Goal: Transaction & Acquisition: Purchase product/service

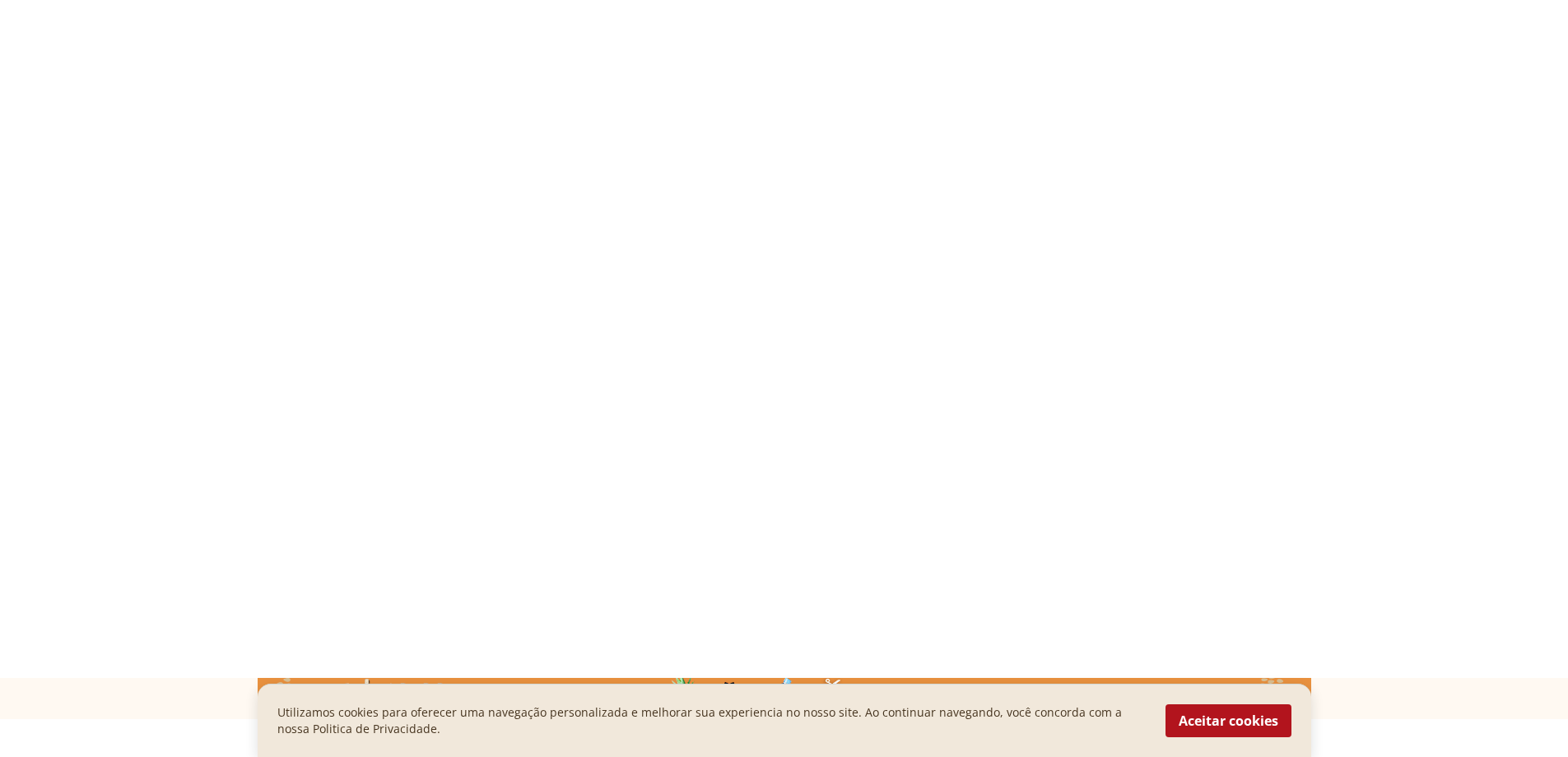
select select "**********"
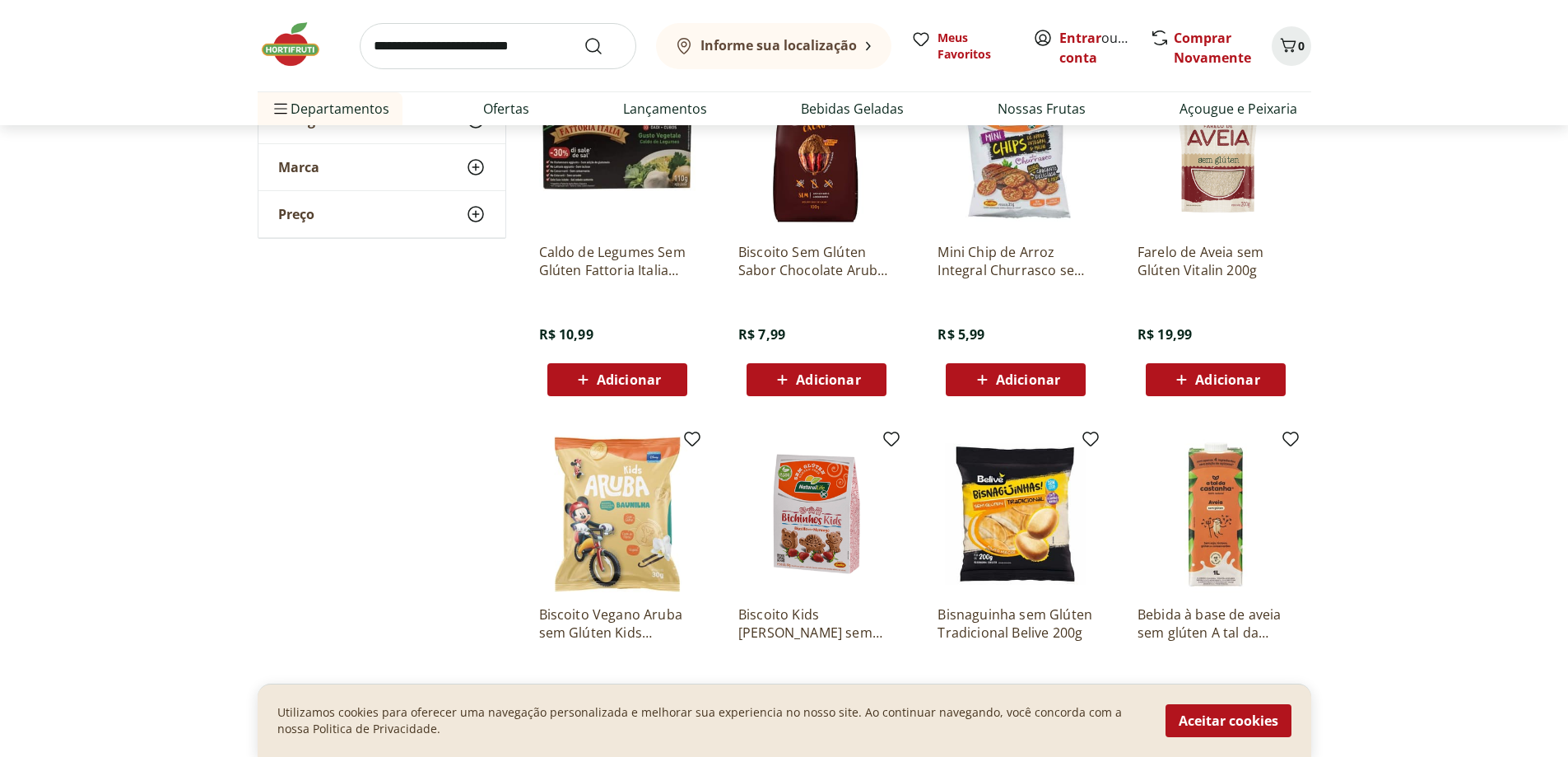
scroll to position [6887, 0]
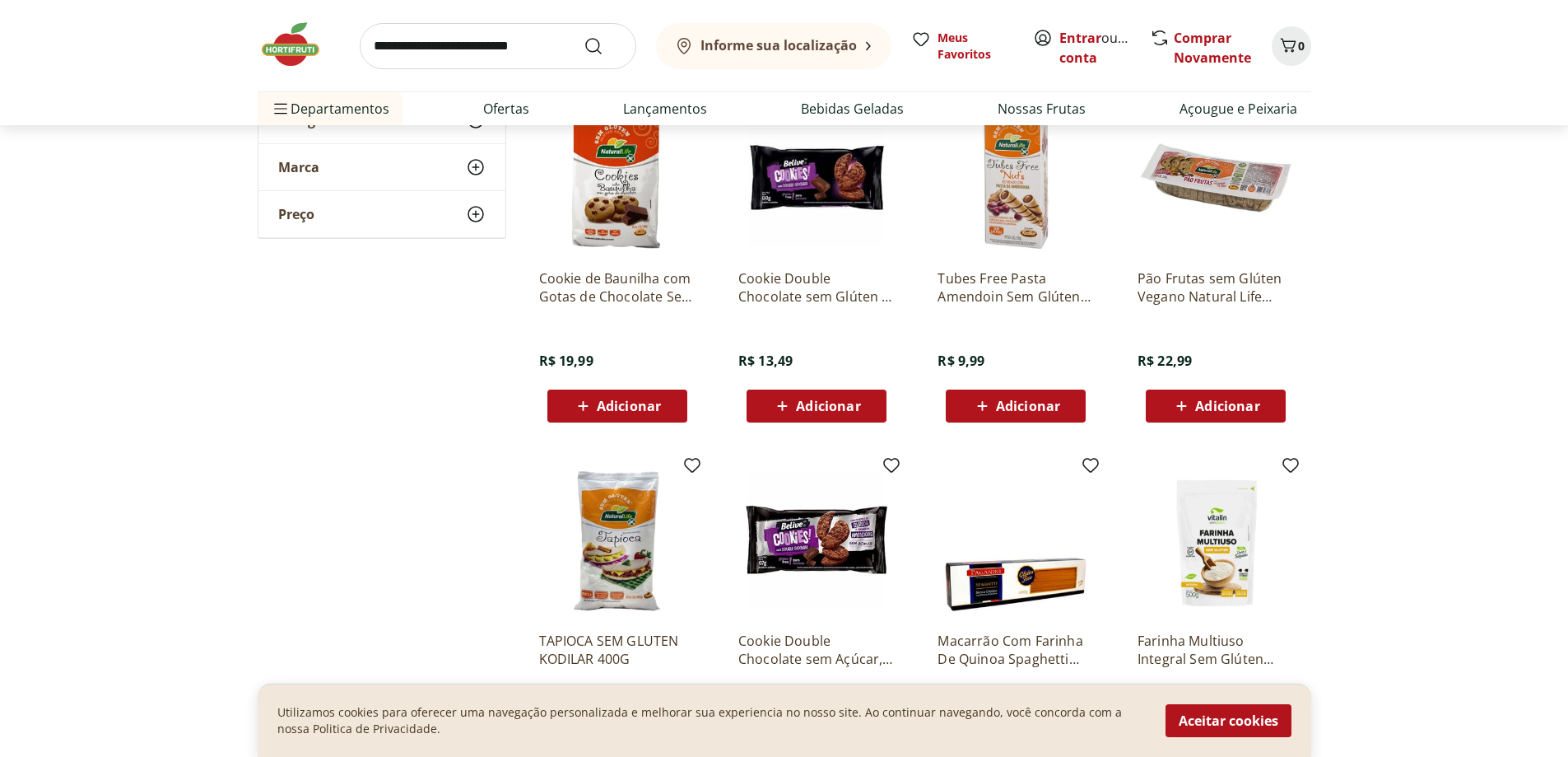
scroll to position [7958, 0]
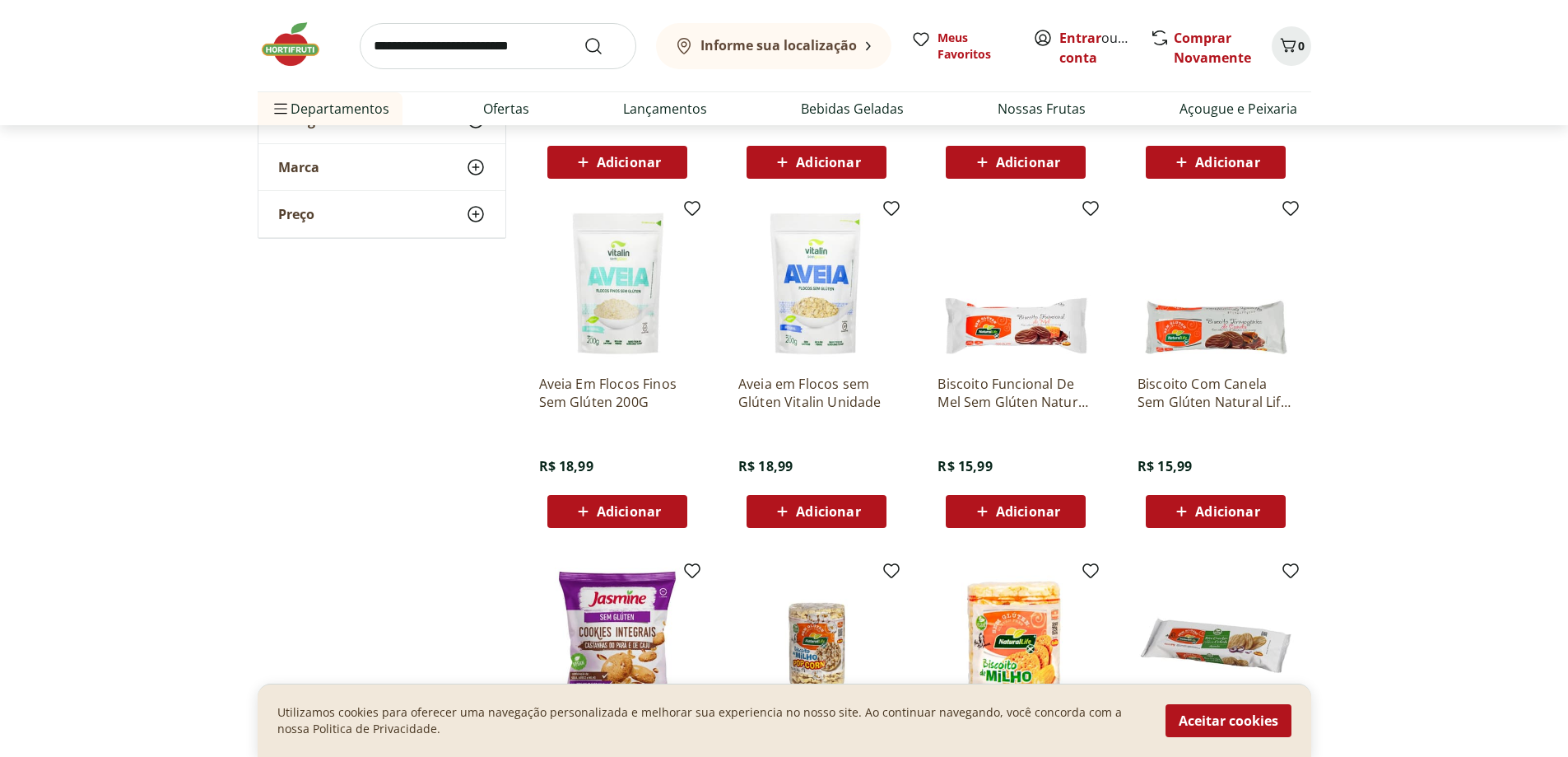
scroll to position [9028, 0]
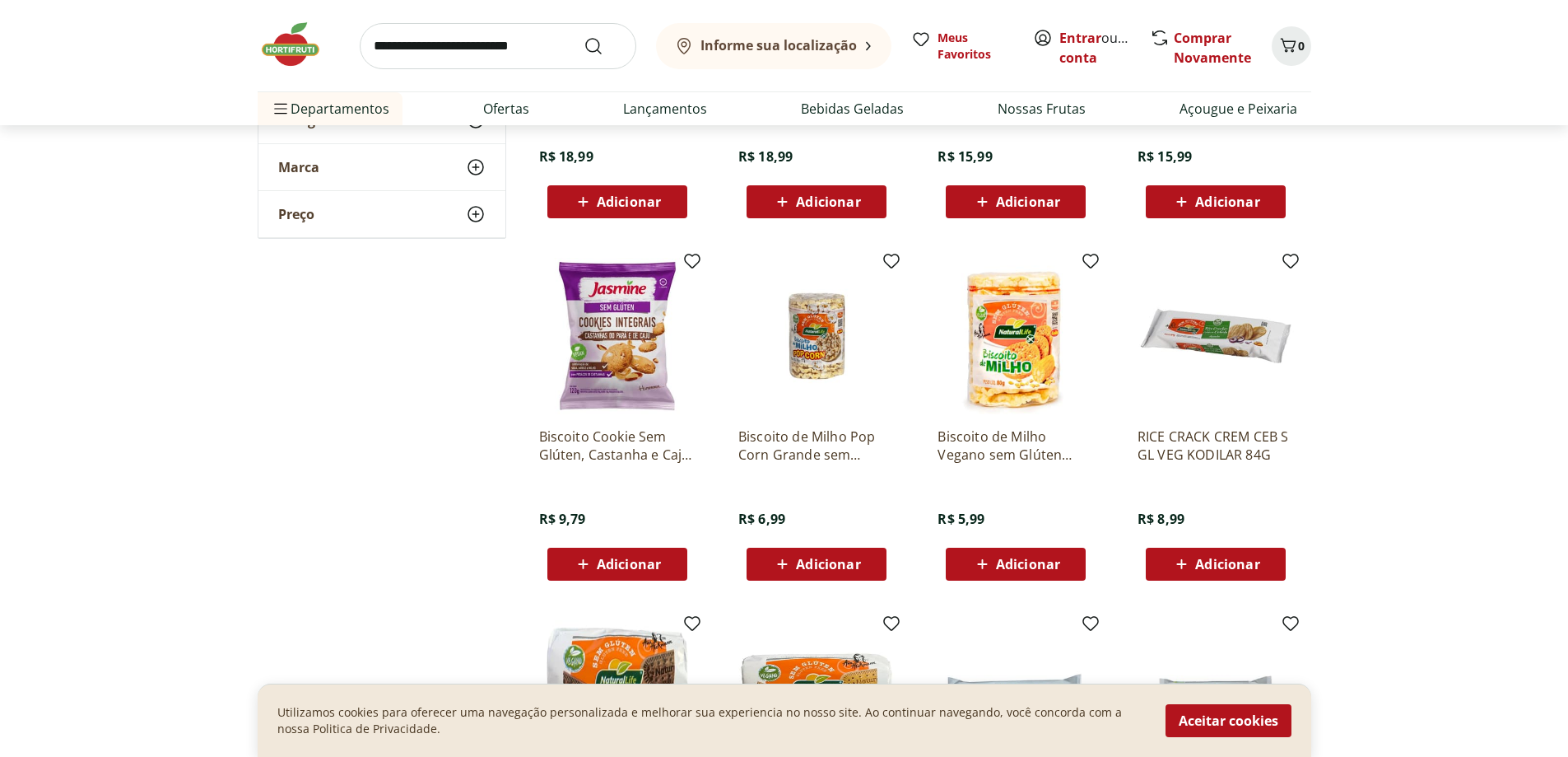
scroll to position [9358, 0]
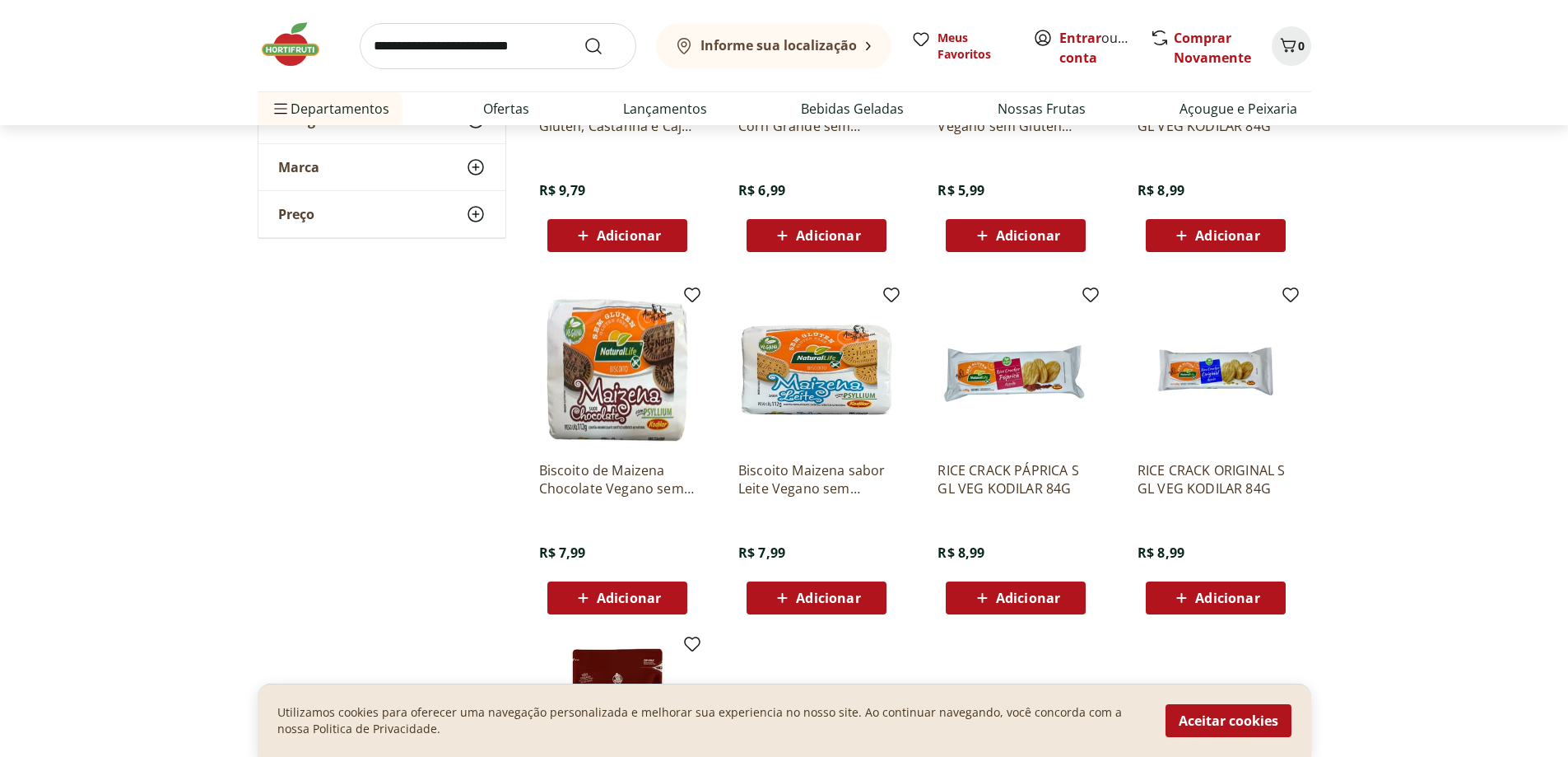
scroll to position [9522, 0]
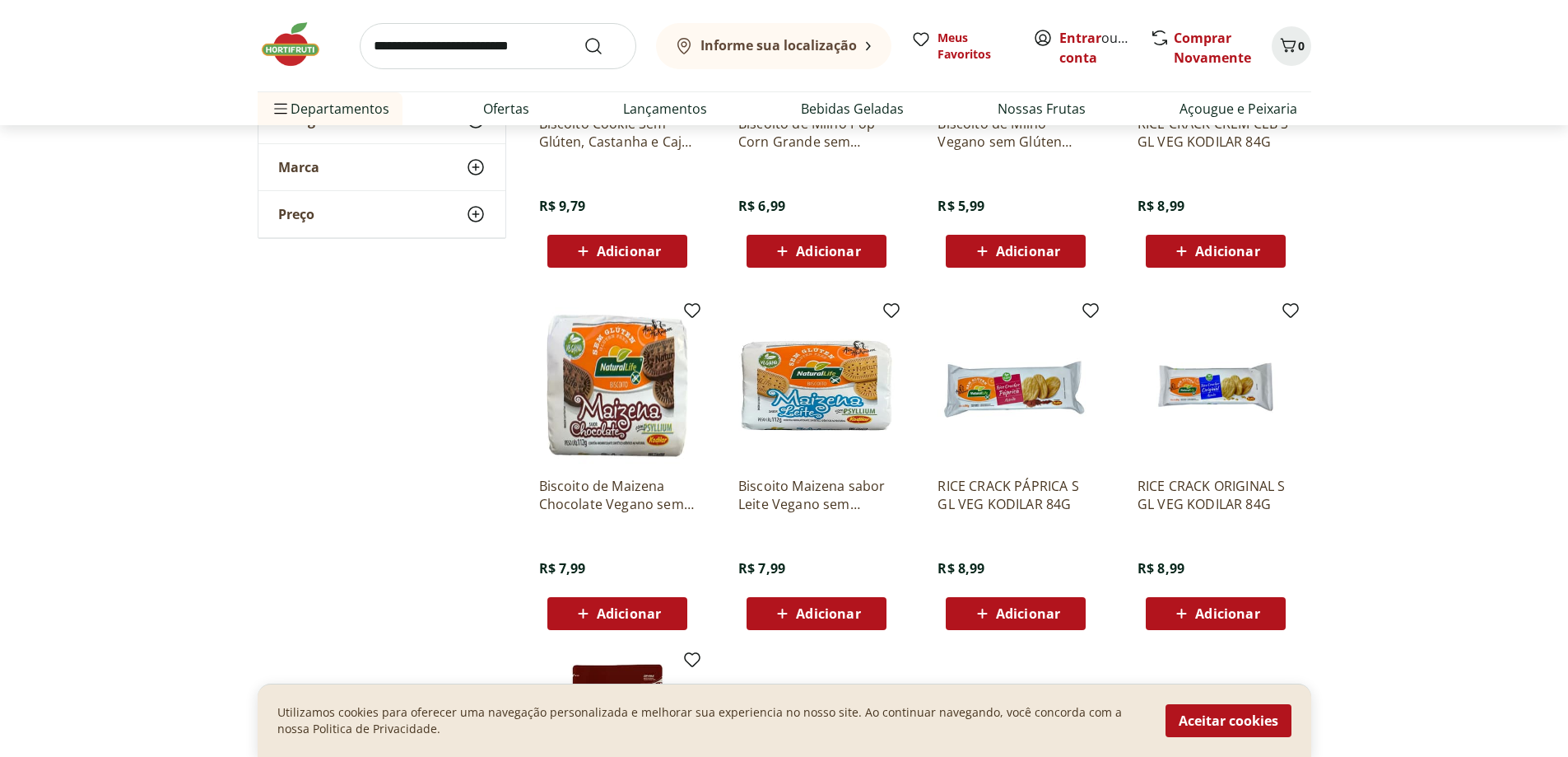
click at [449, 45] on input "search" at bounding box center [498, 46] width 276 height 46
type input "**********"
click at [584, 37] on button "Submit Search" at bounding box center [603, 46] width 39 height 20
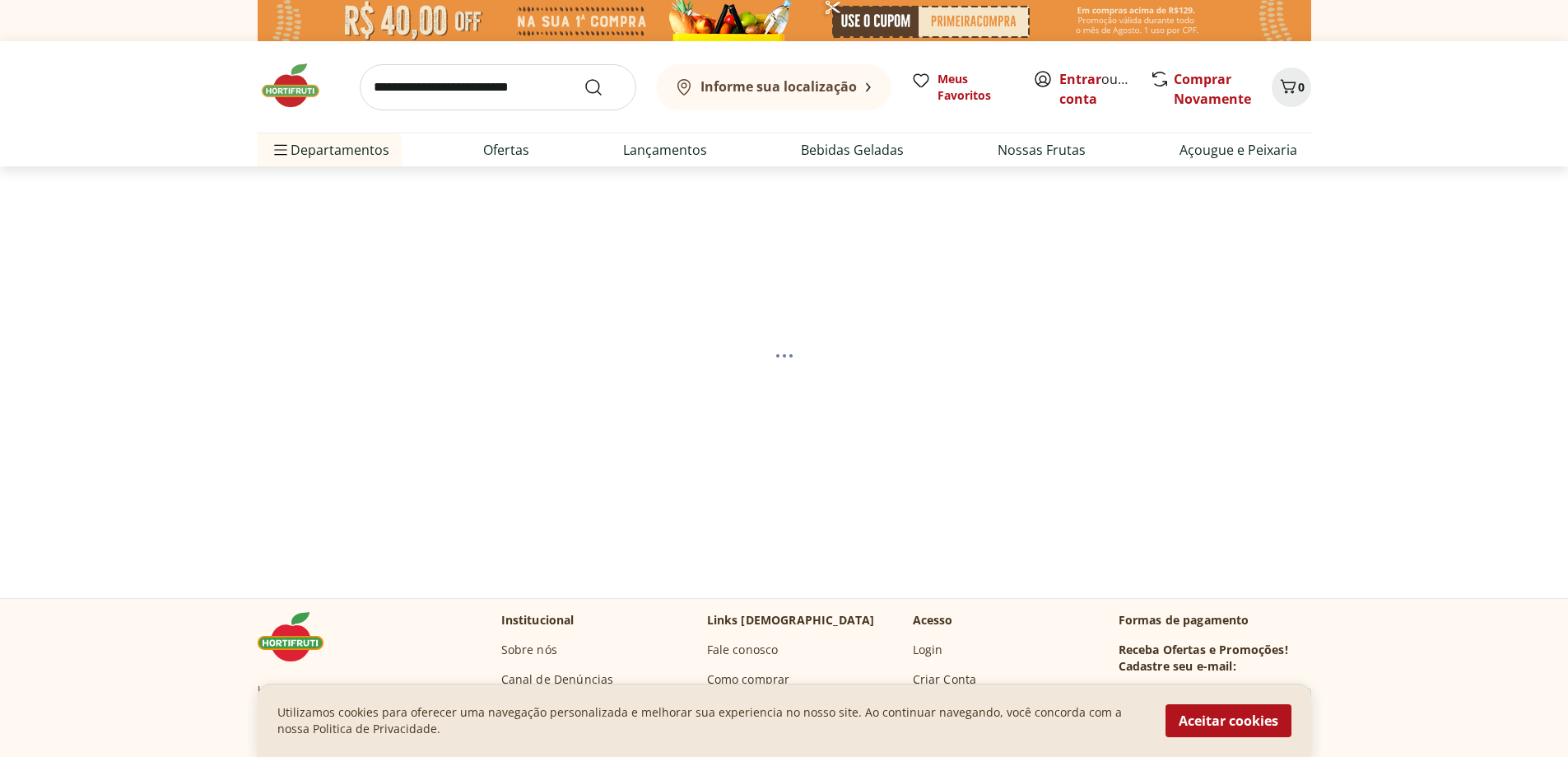
select select "**********"
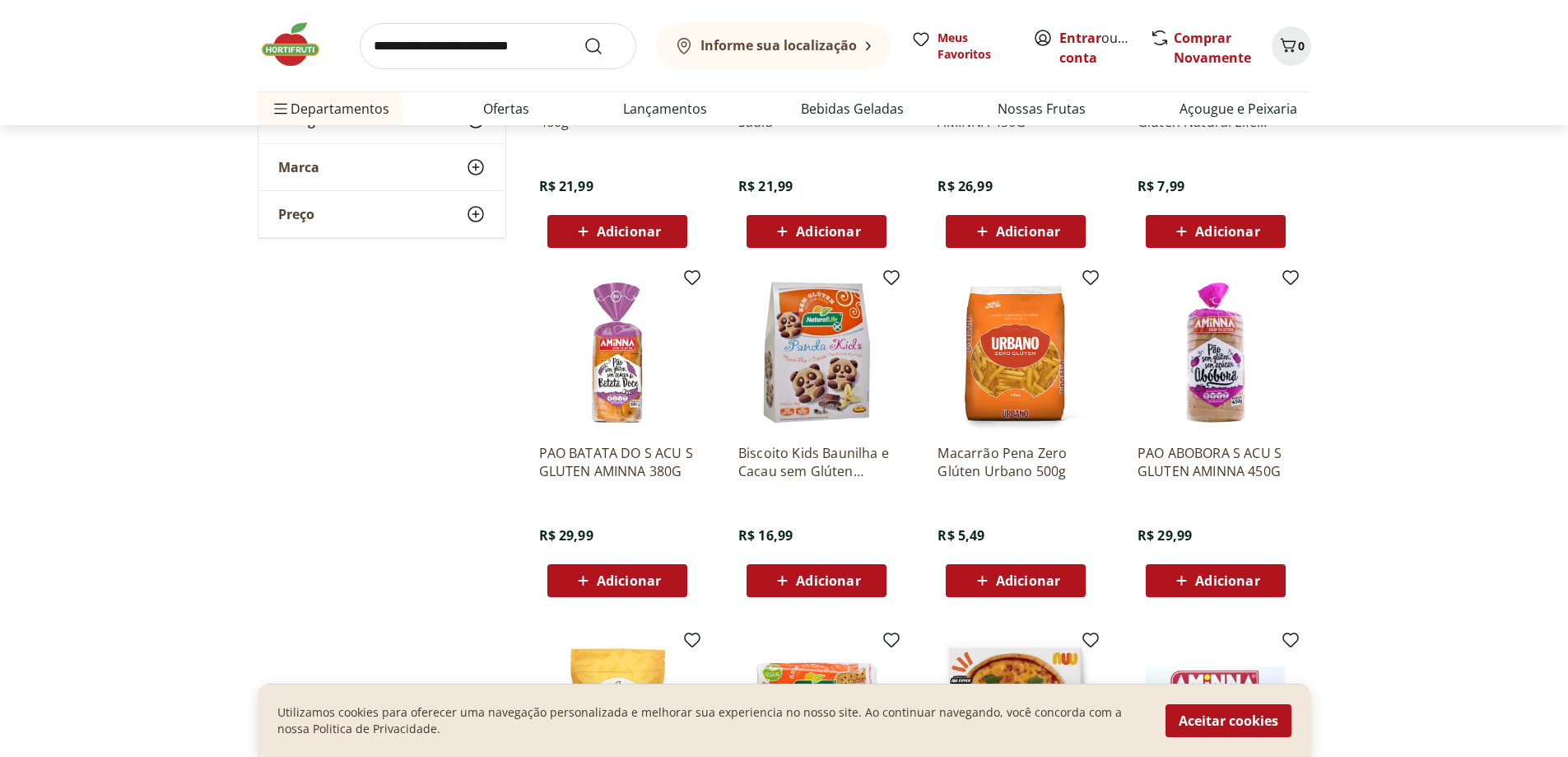
scroll to position [1317, 0]
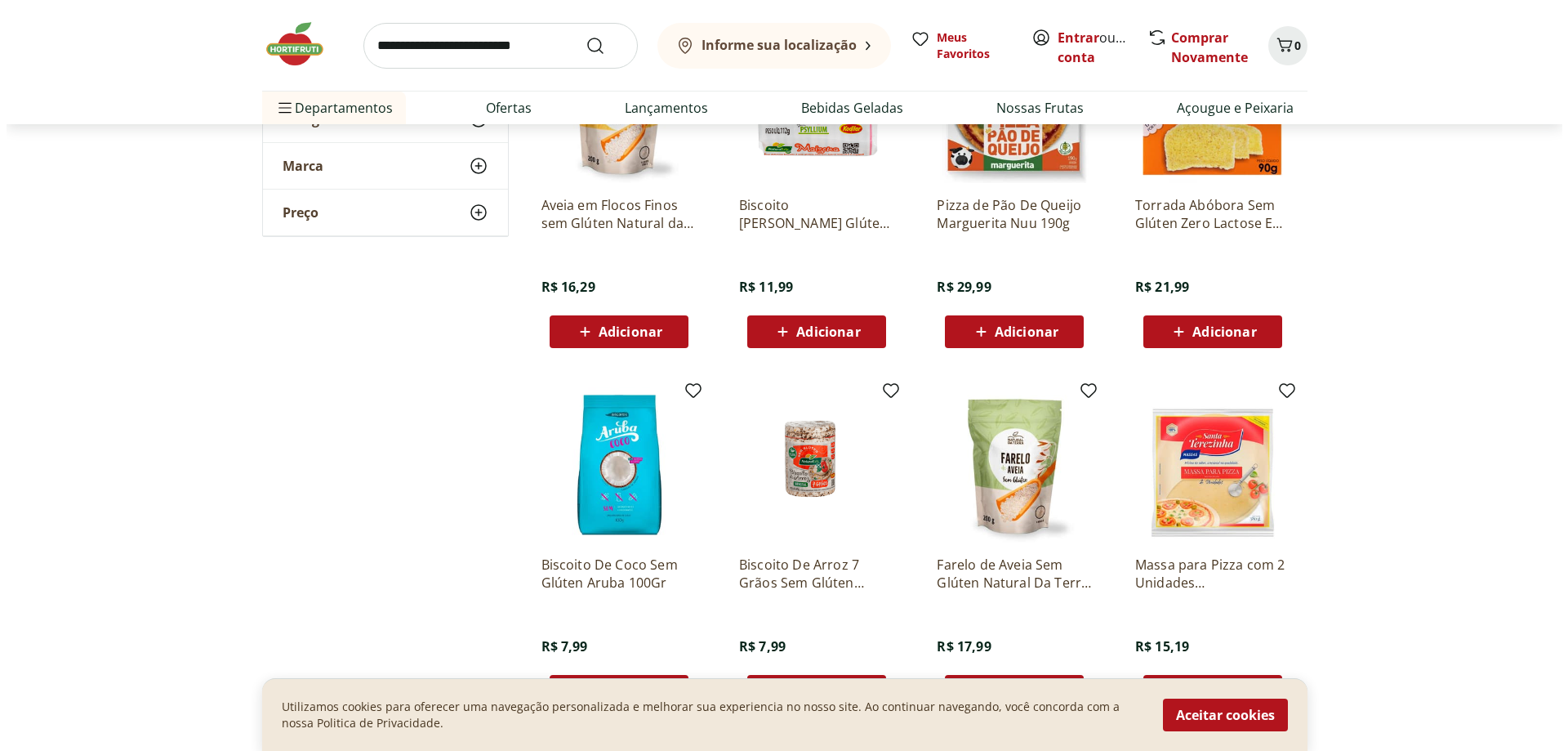
scroll to position [1634, 0]
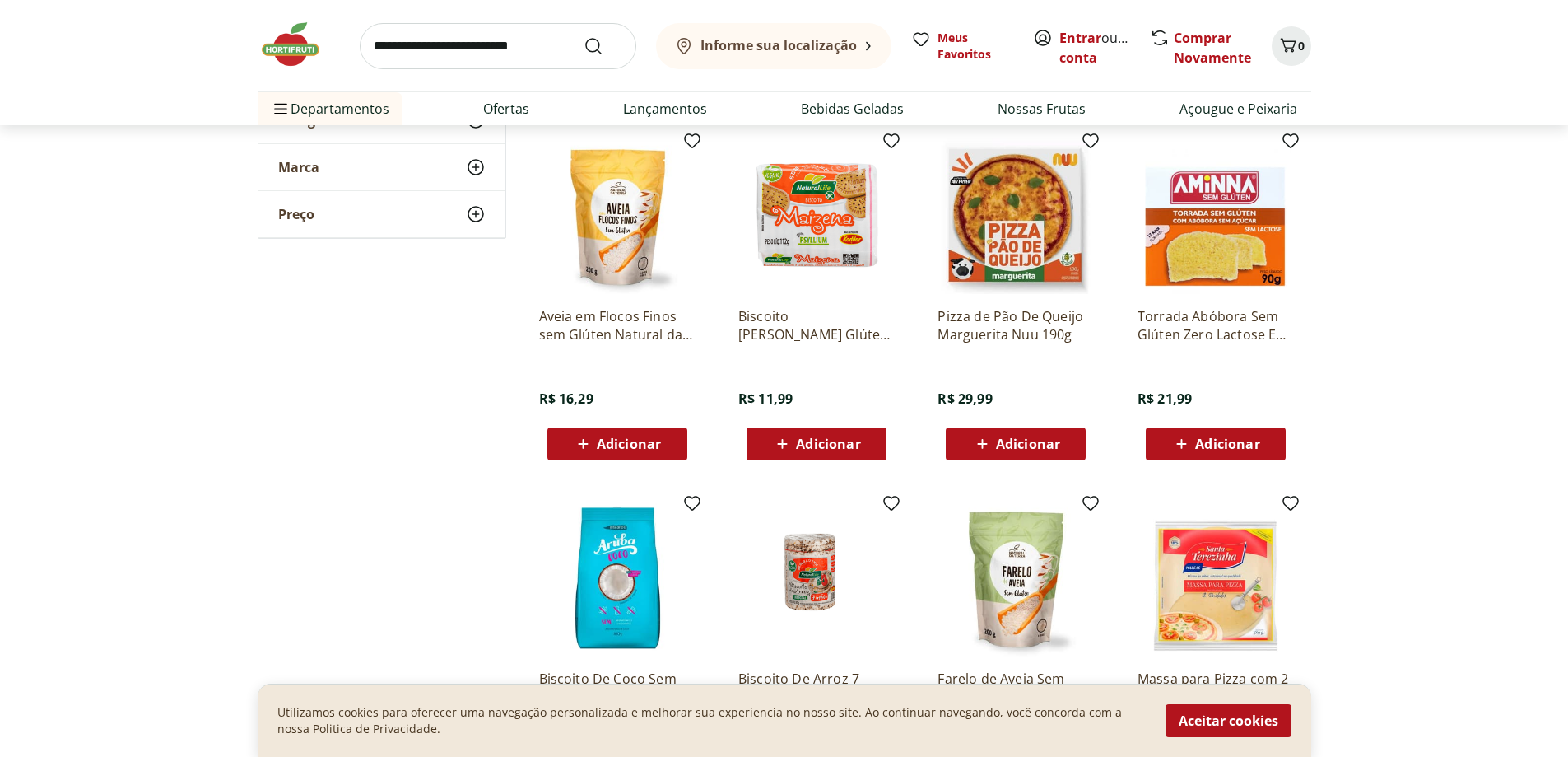
click at [979, 442] on icon at bounding box center [982, 444] width 21 height 20
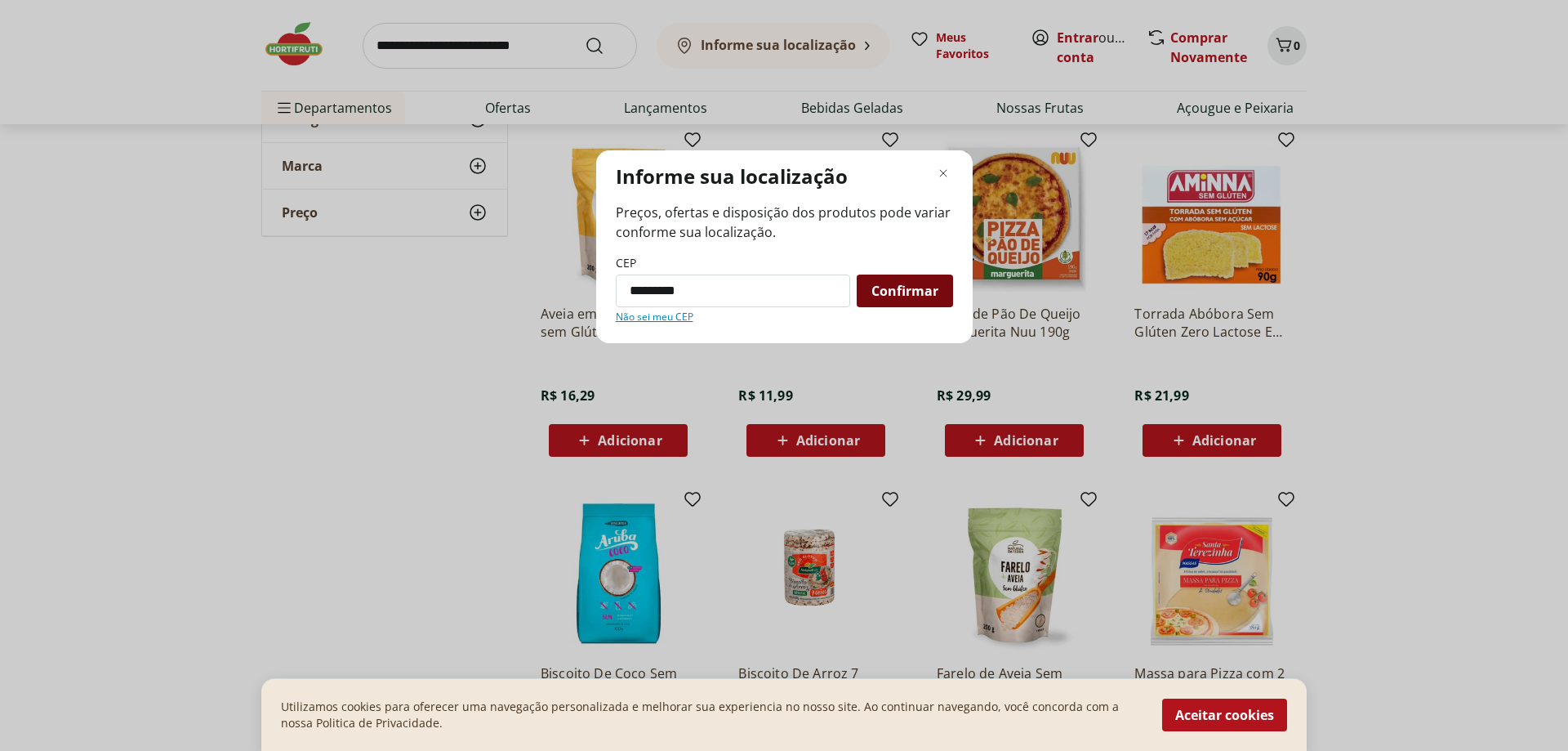
type input "*********"
click at [924, 300] on div "Confirmar" at bounding box center [905, 290] width 96 height 33
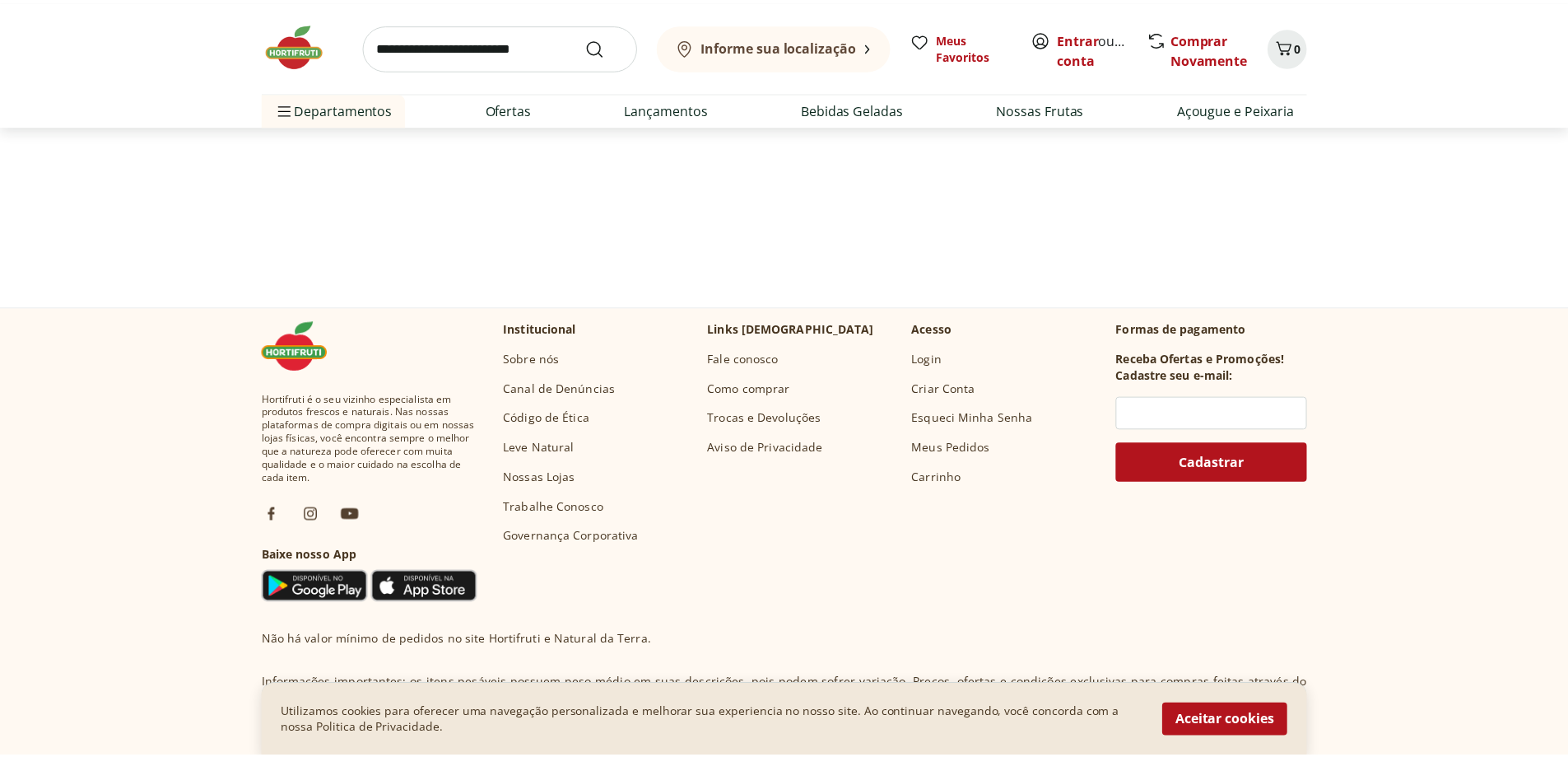
scroll to position [1646, 0]
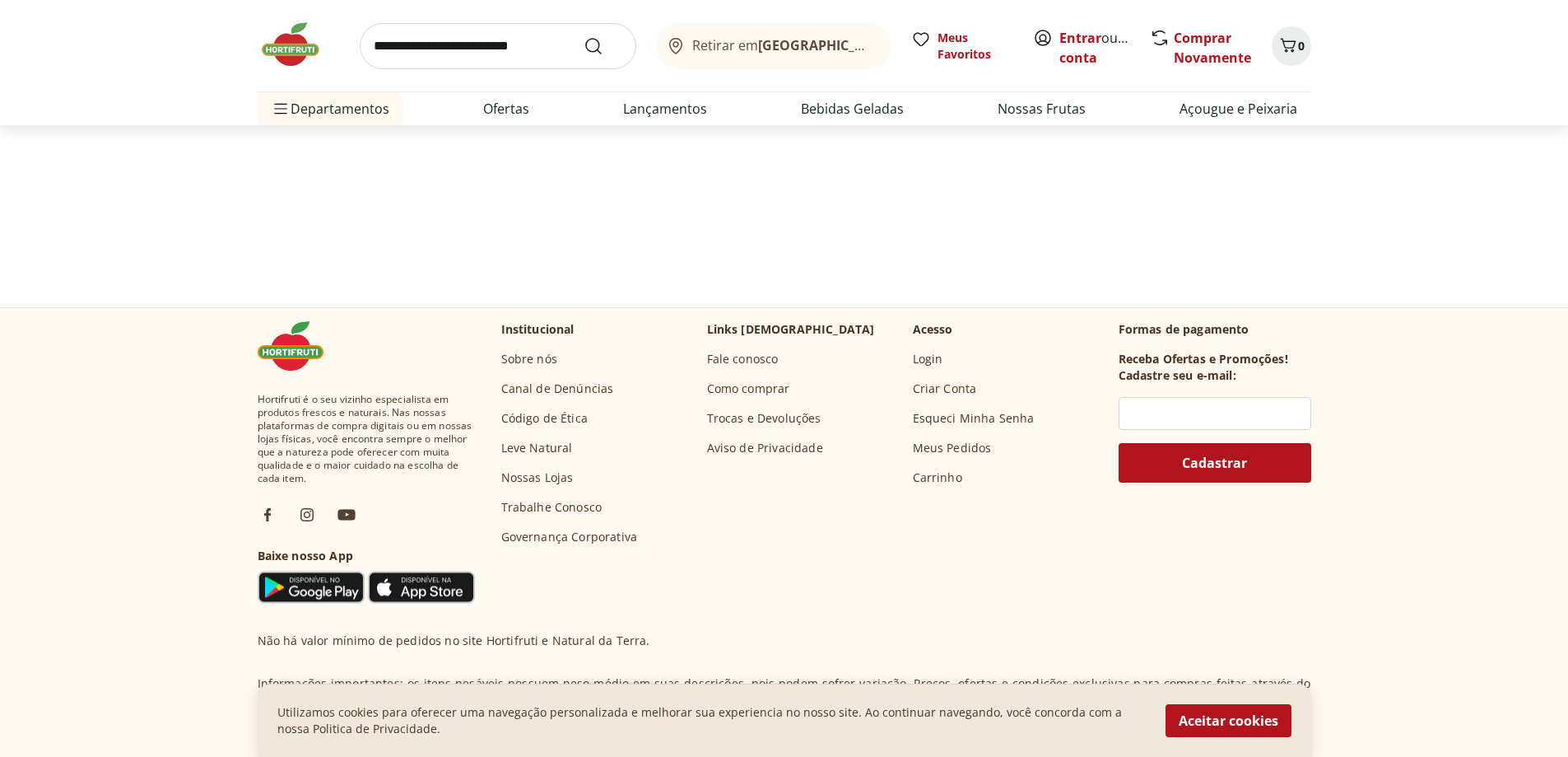
select select "**********"
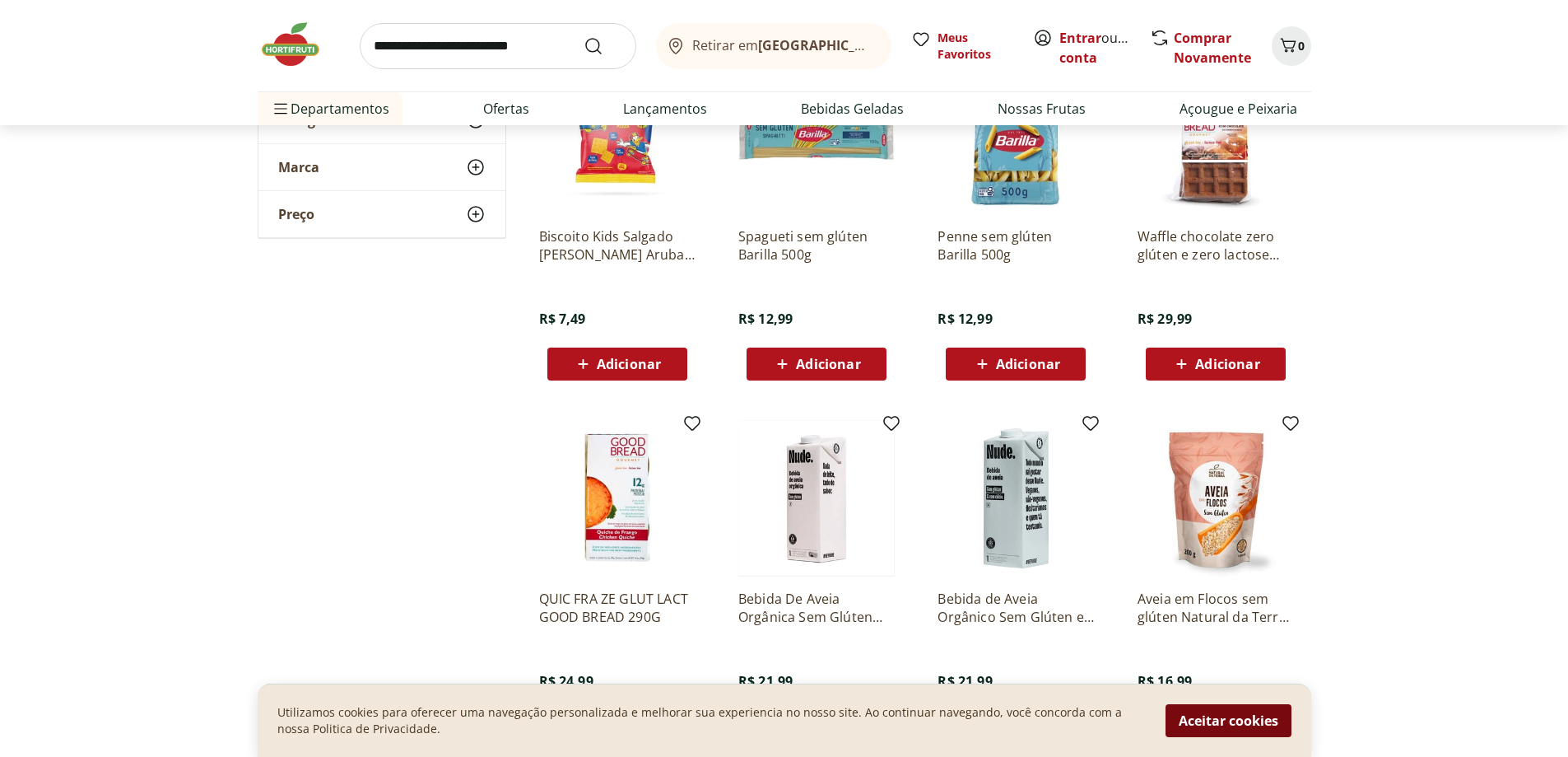
click at [1183, 717] on button "Aceitar cookies" at bounding box center [1228, 720] width 126 height 33
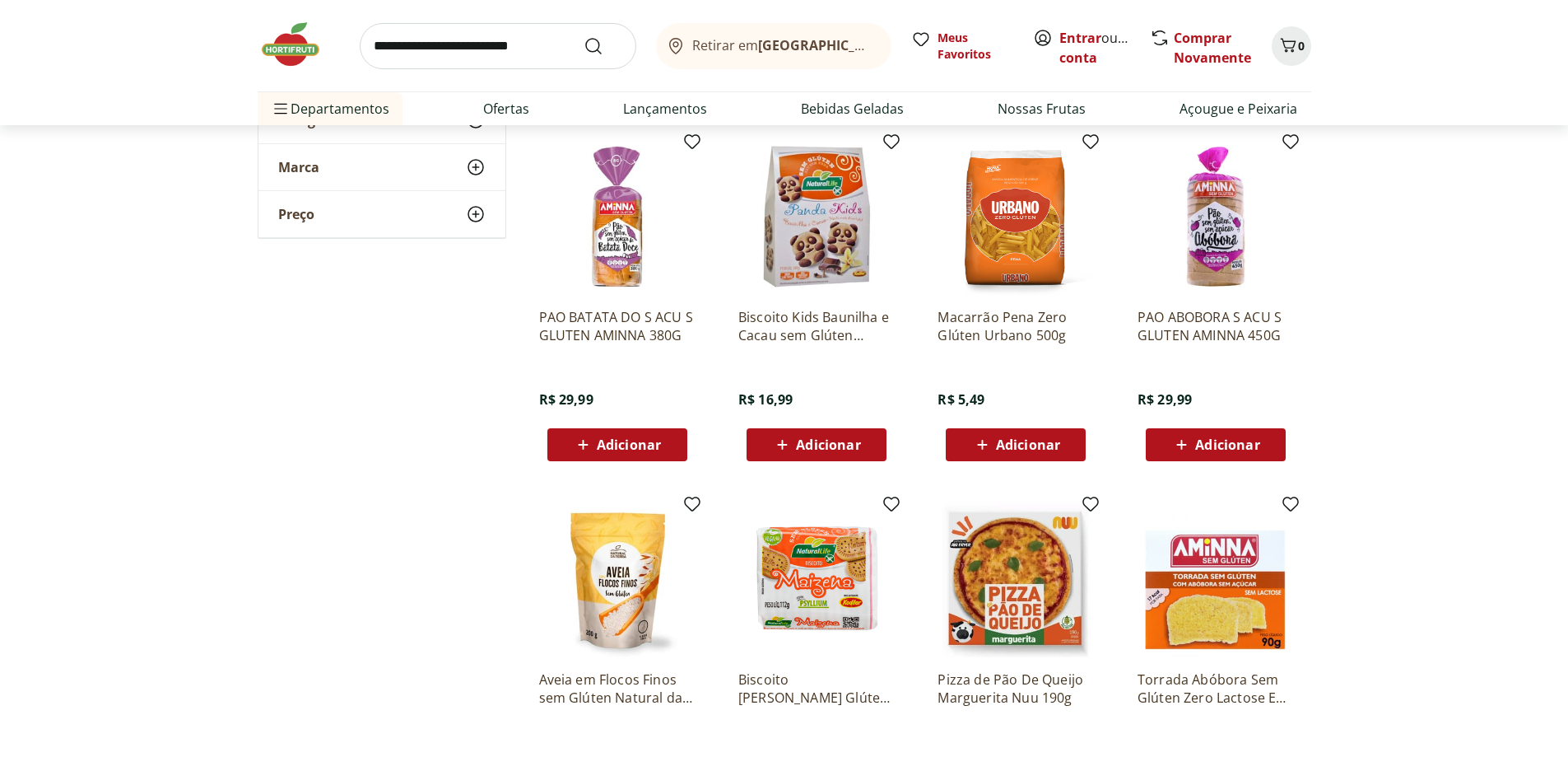
scroll to position [2716, 0]
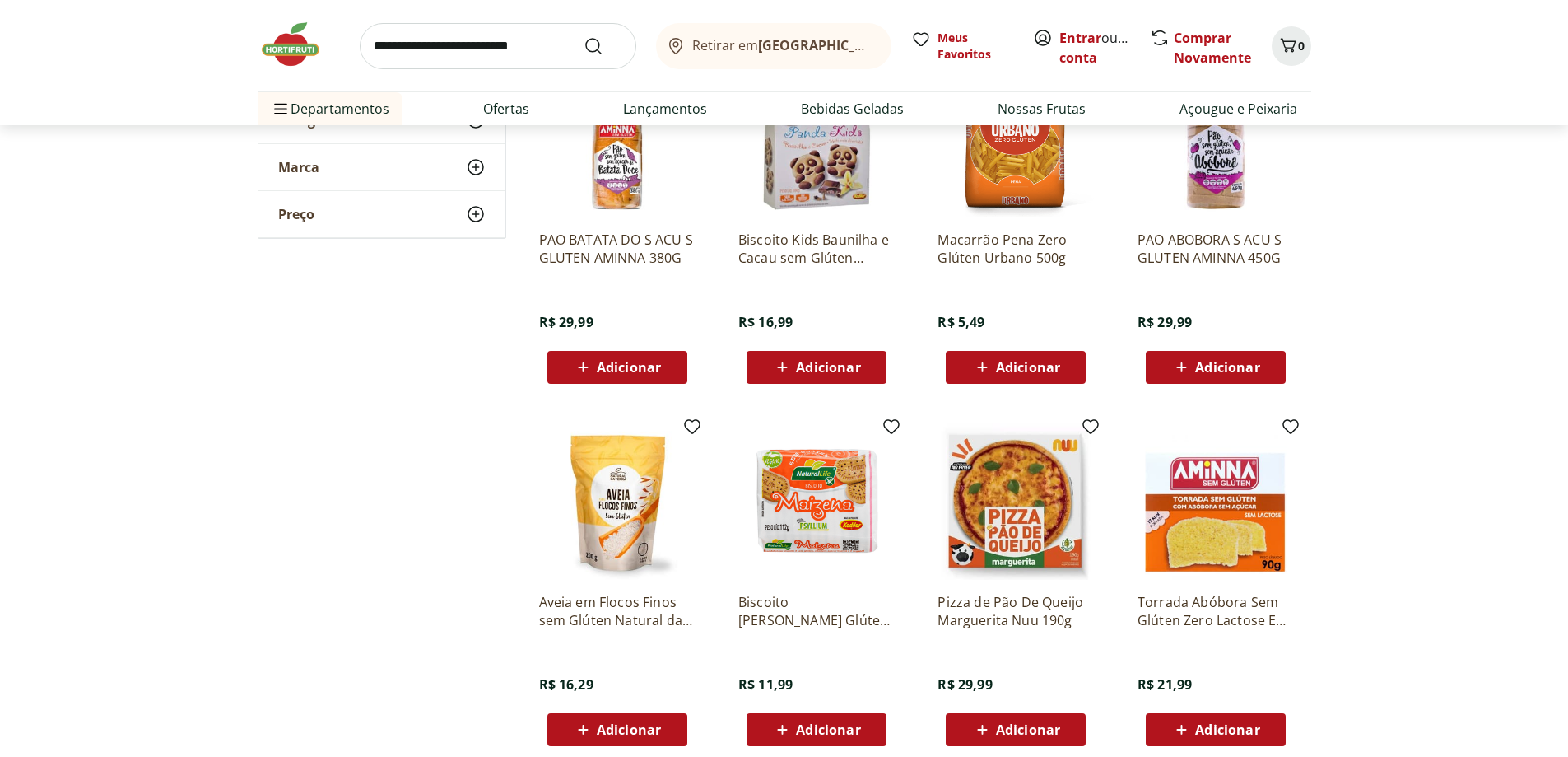
click at [981, 730] on icon at bounding box center [982, 729] width 21 height 20
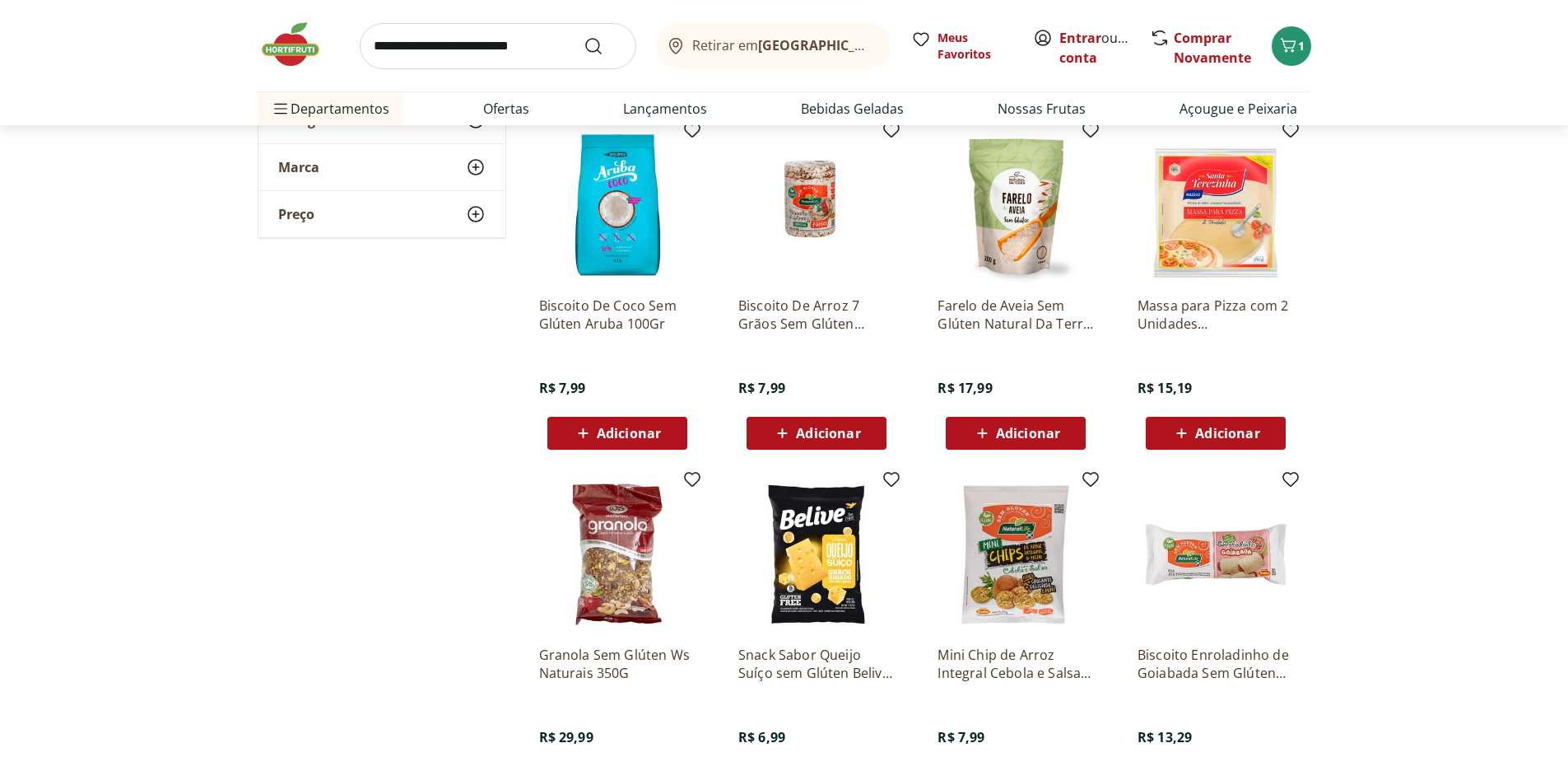
scroll to position [3540, 0]
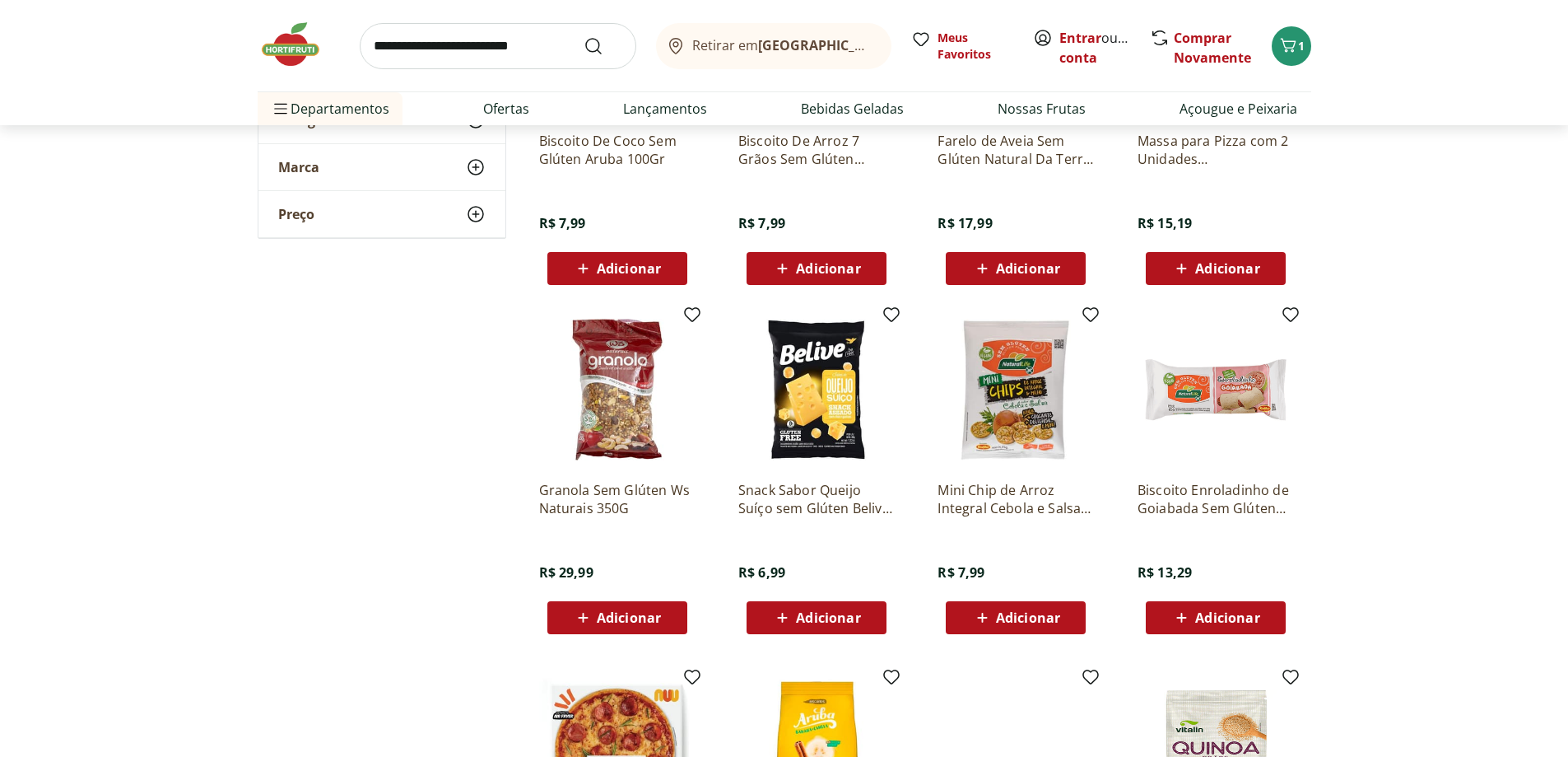
click at [821, 621] on span "Adicionar" at bounding box center [828, 617] width 64 height 13
click at [1180, 619] on icon at bounding box center [1181, 617] width 21 height 20
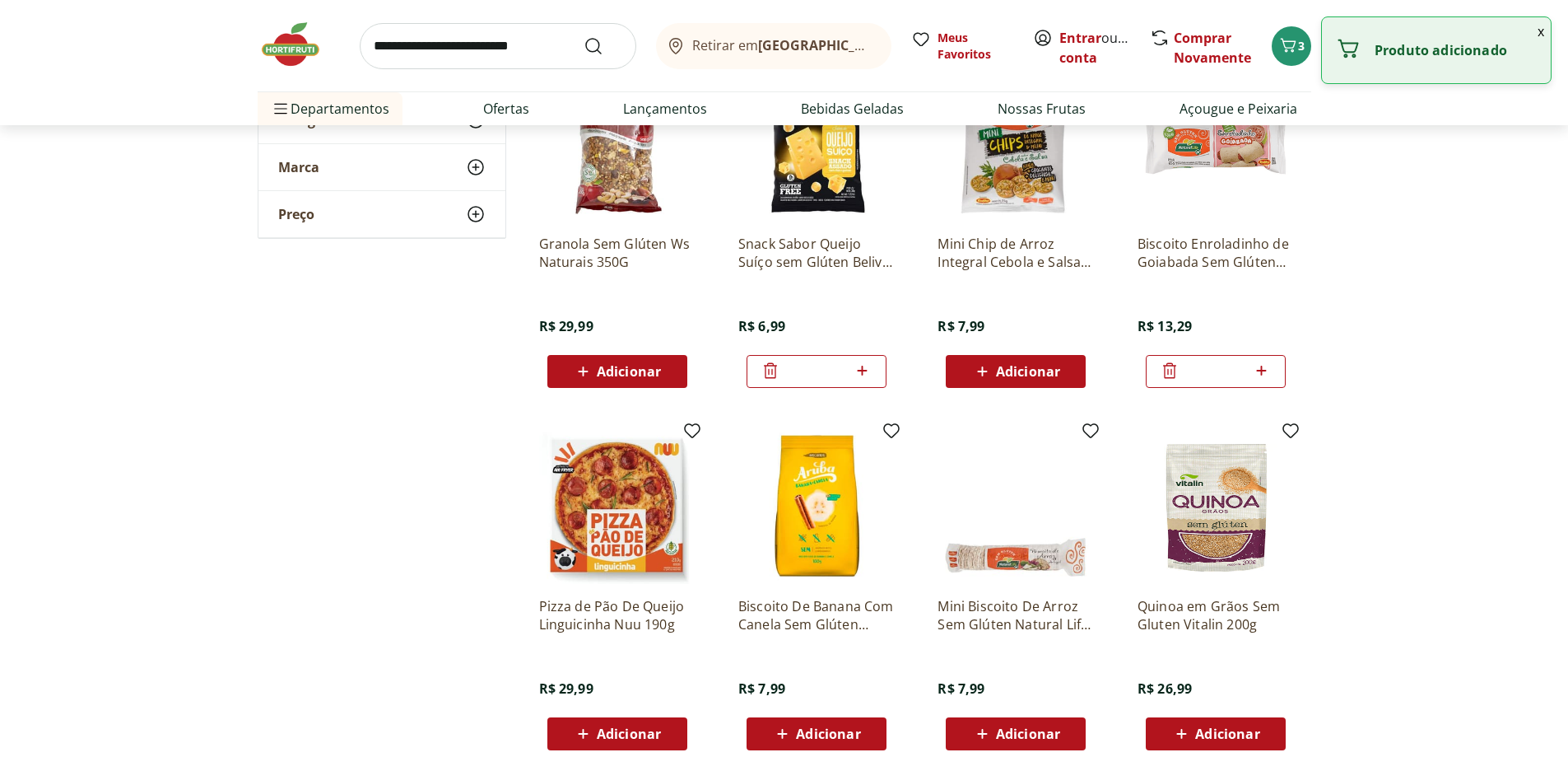
scroll to position [3787, 0]
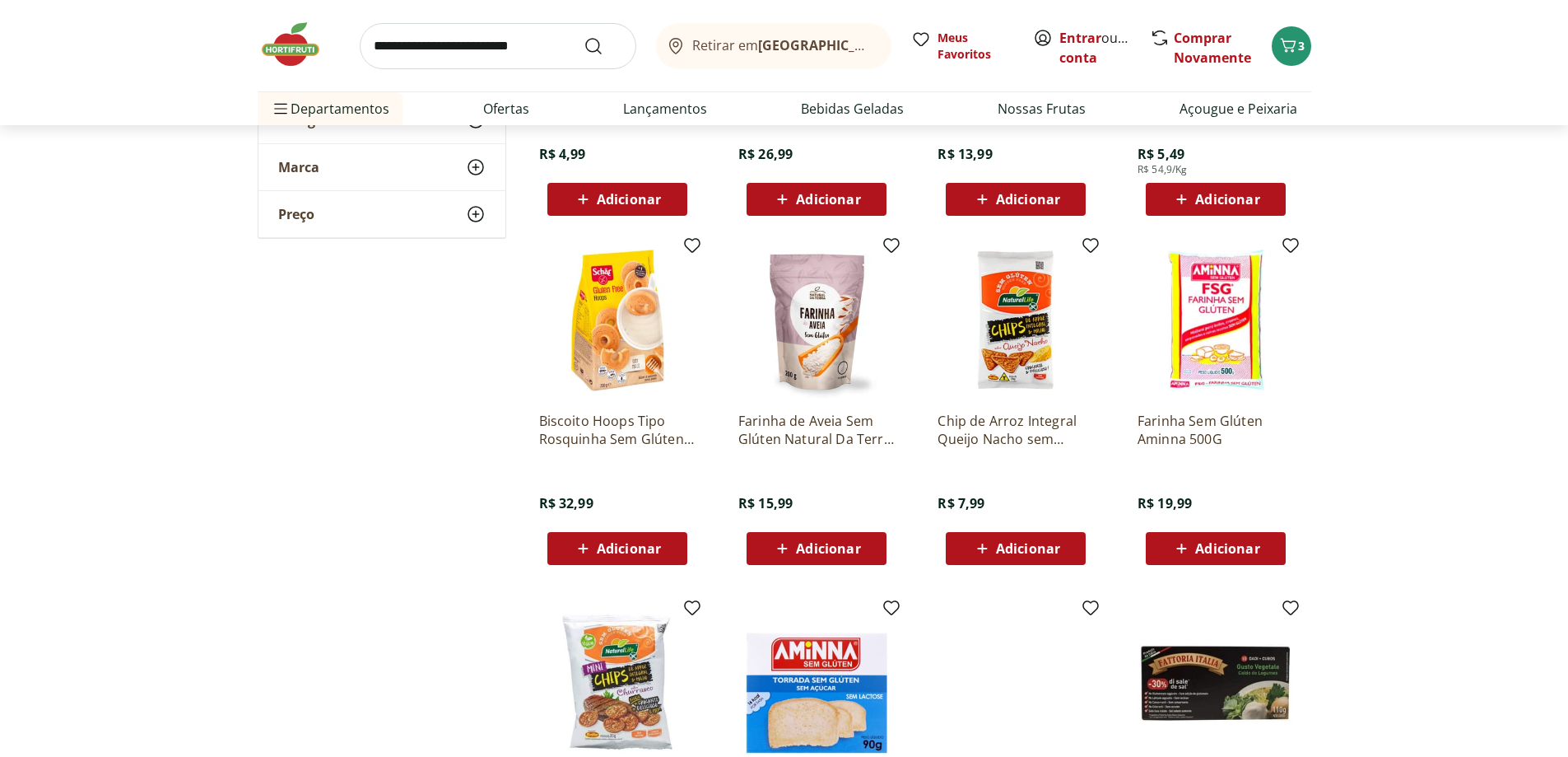
scroll to position [4693, 0]
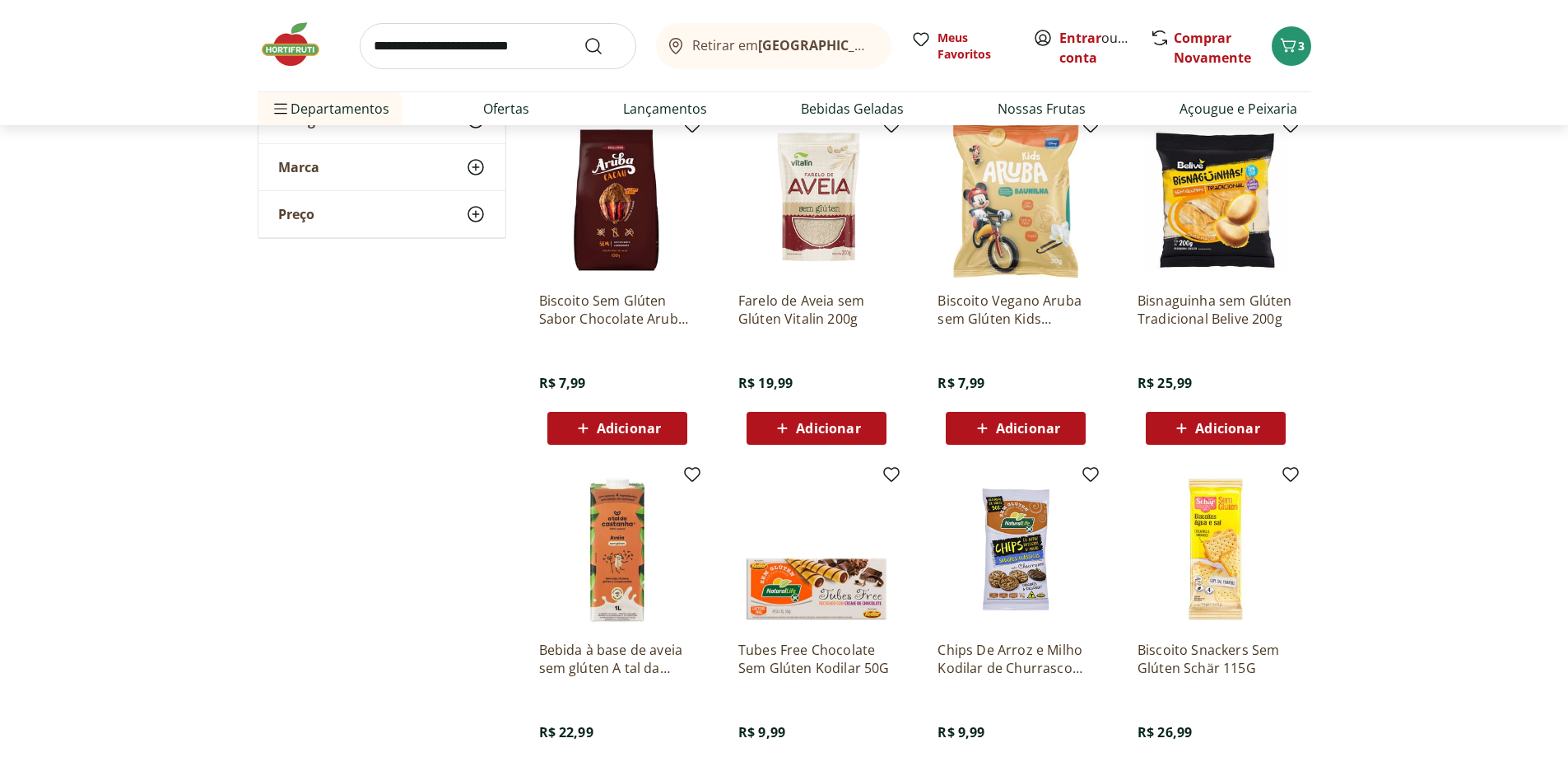
scroll to position [5598, 0]
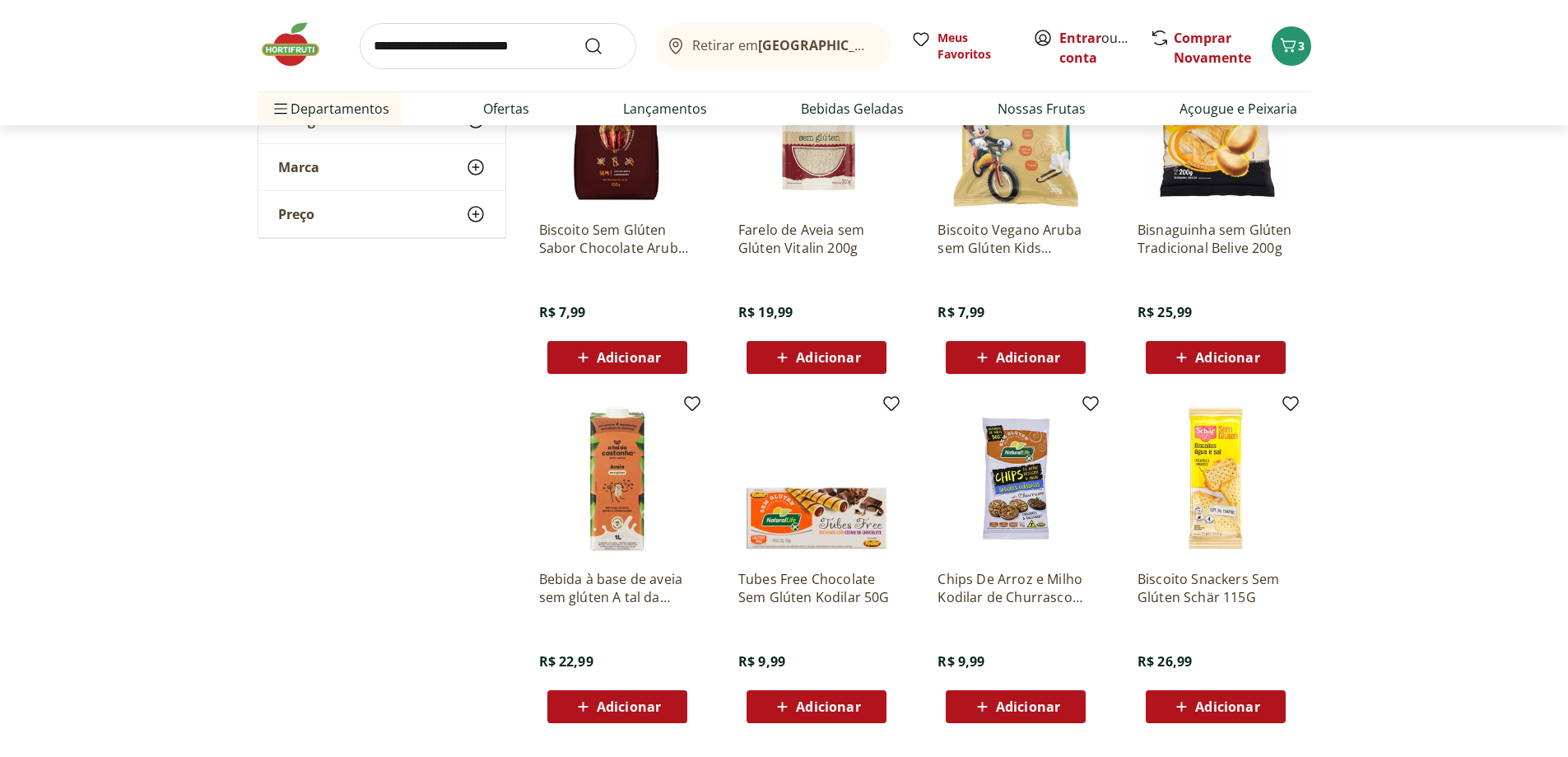
click at [783, 711] on icon at bounding box center [783, 706] width 10 height 10
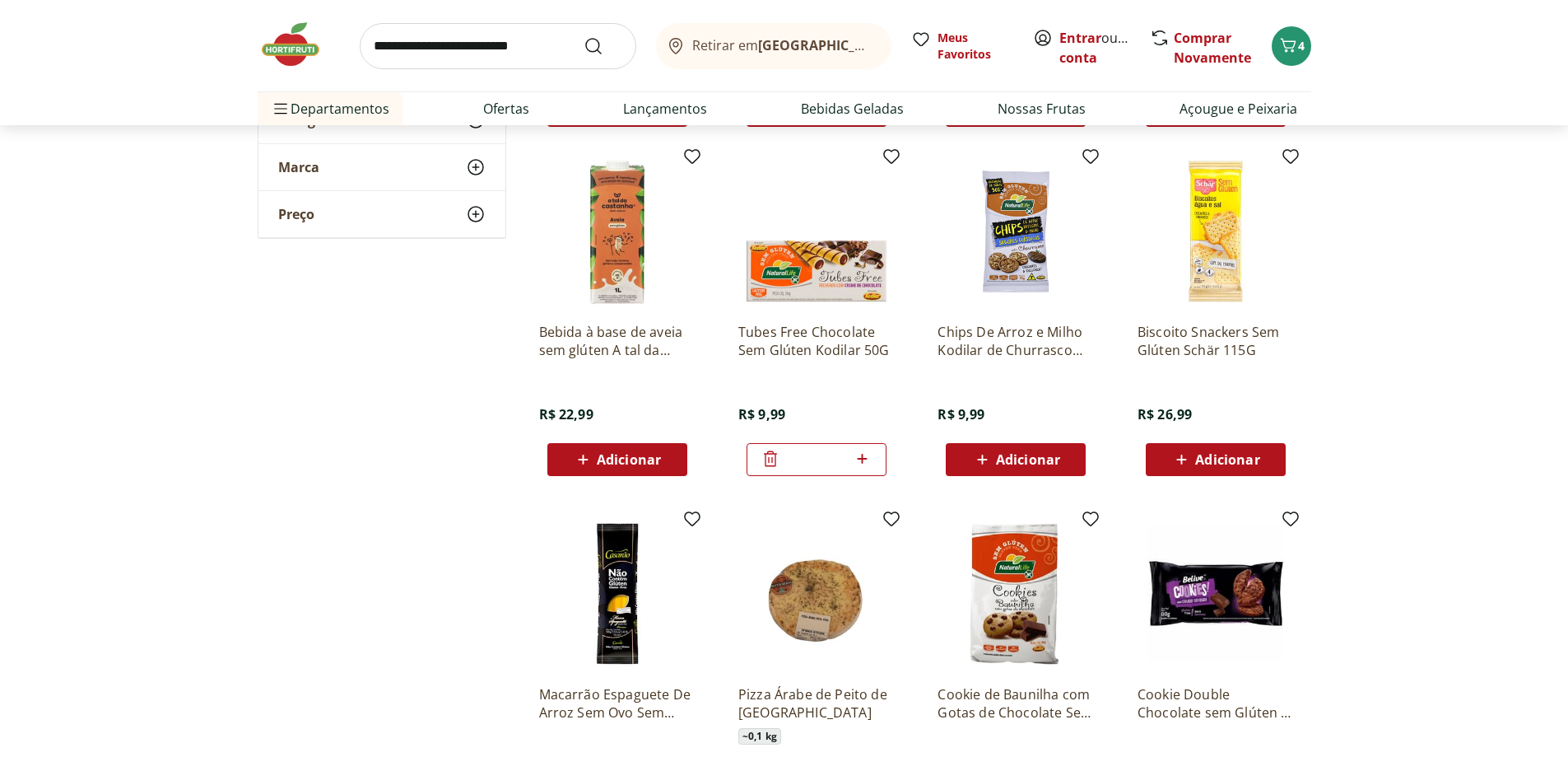
scroll to position [5928, 0]
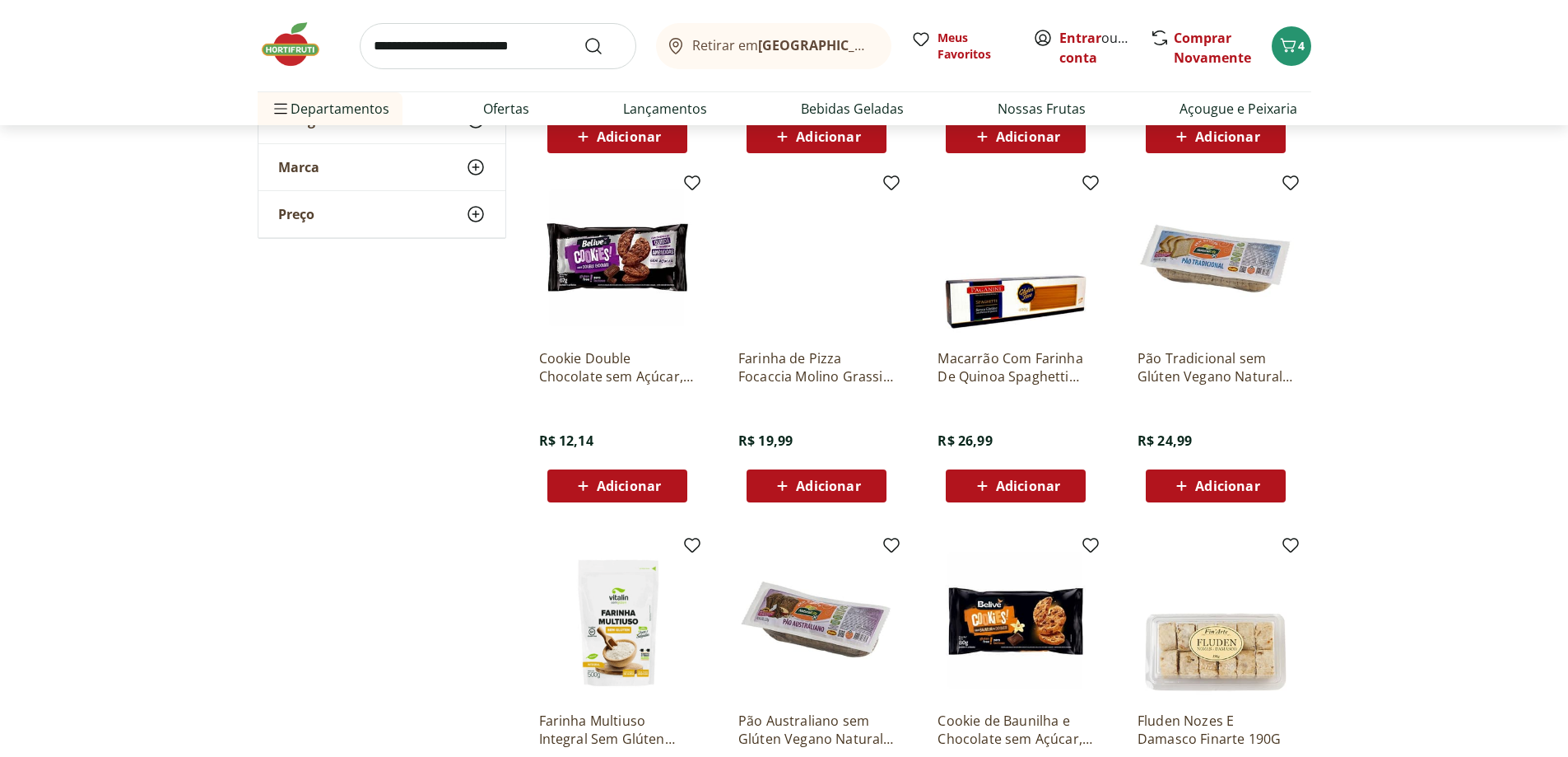
scroll to position [6916, 0]
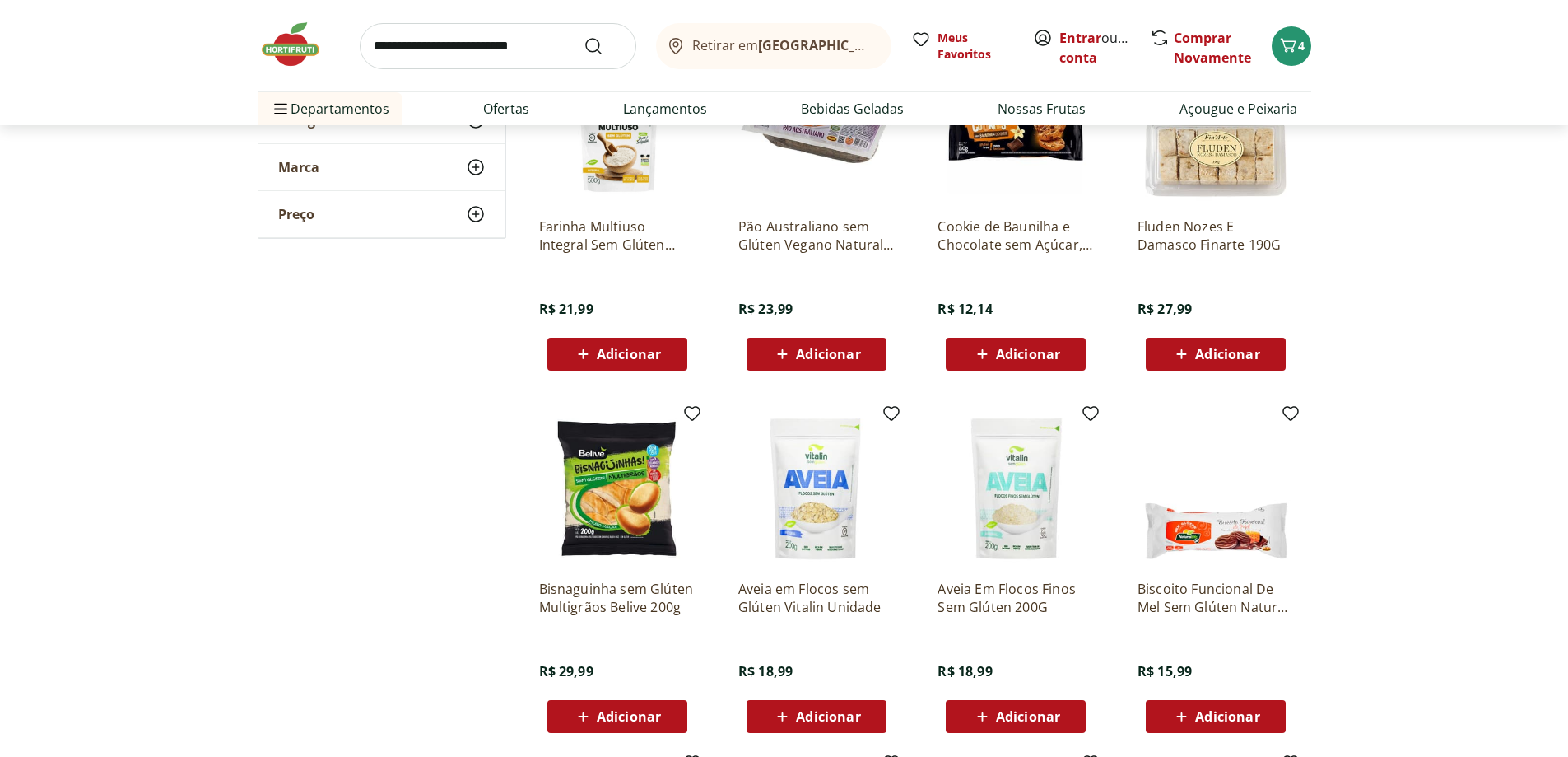
scroll to position [7410, 0]
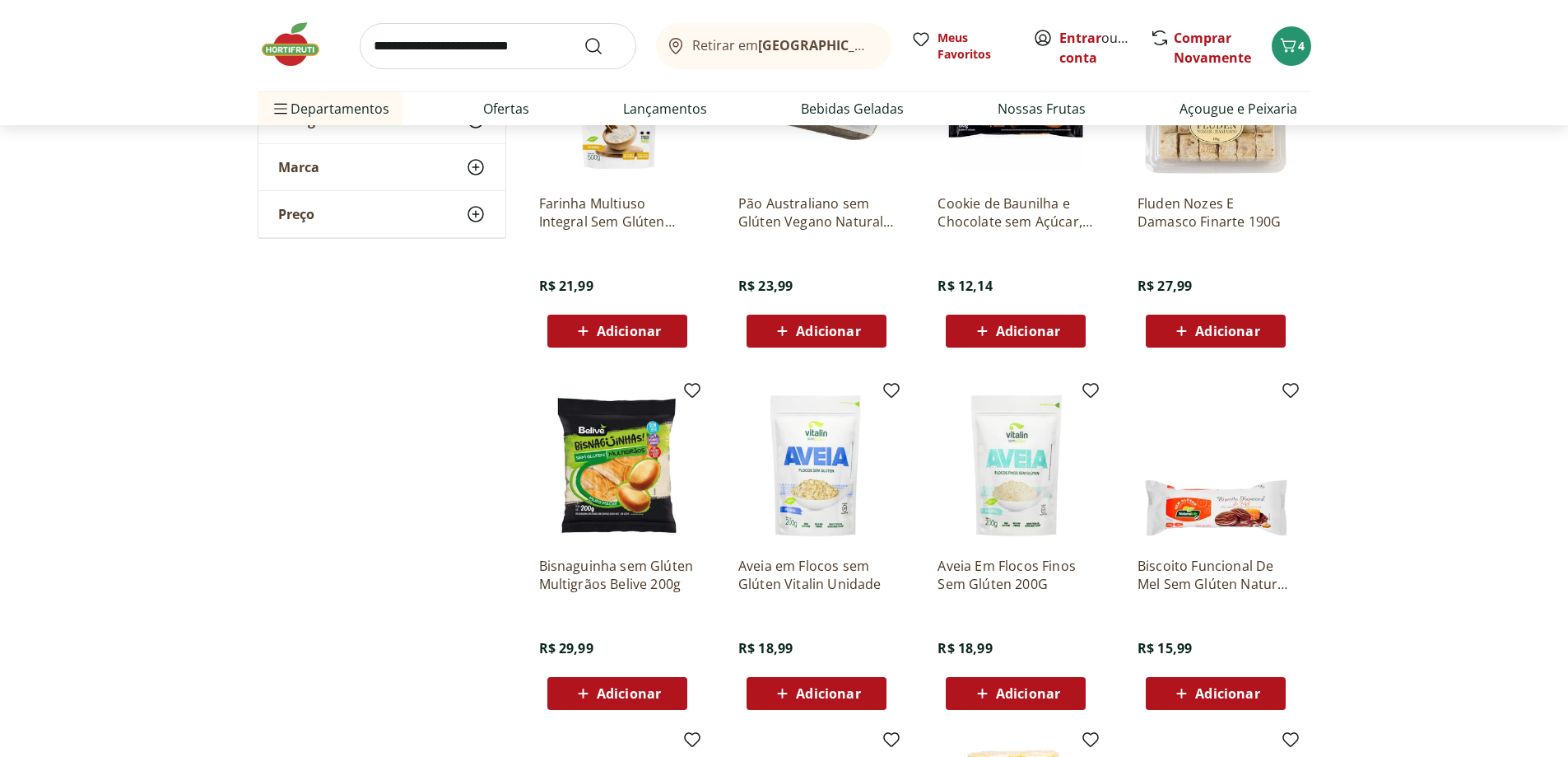
click at [582, 690] on icon at bounding box center [583, 693] width 21 height 20
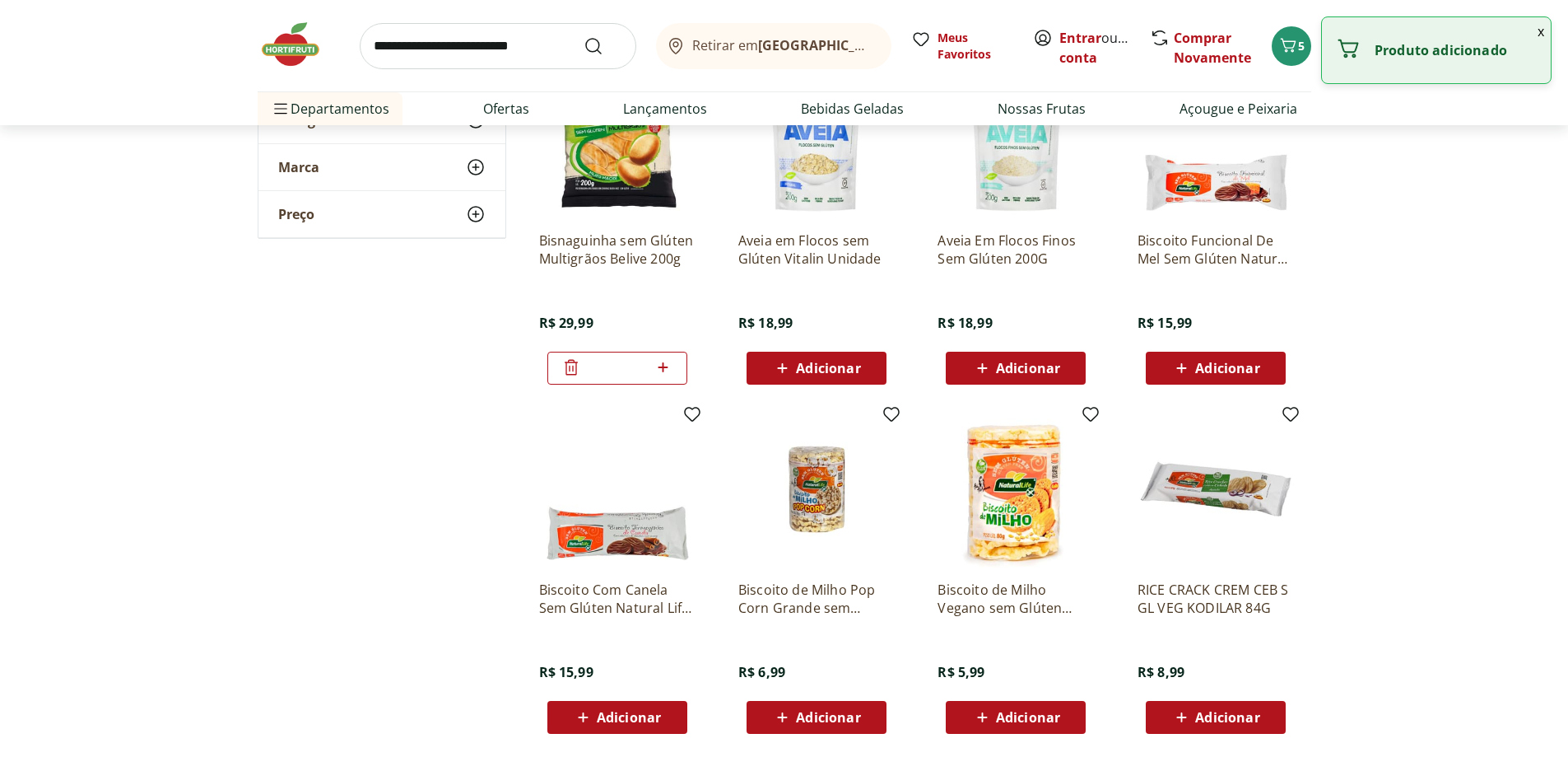
scroll to position [7739, 0]
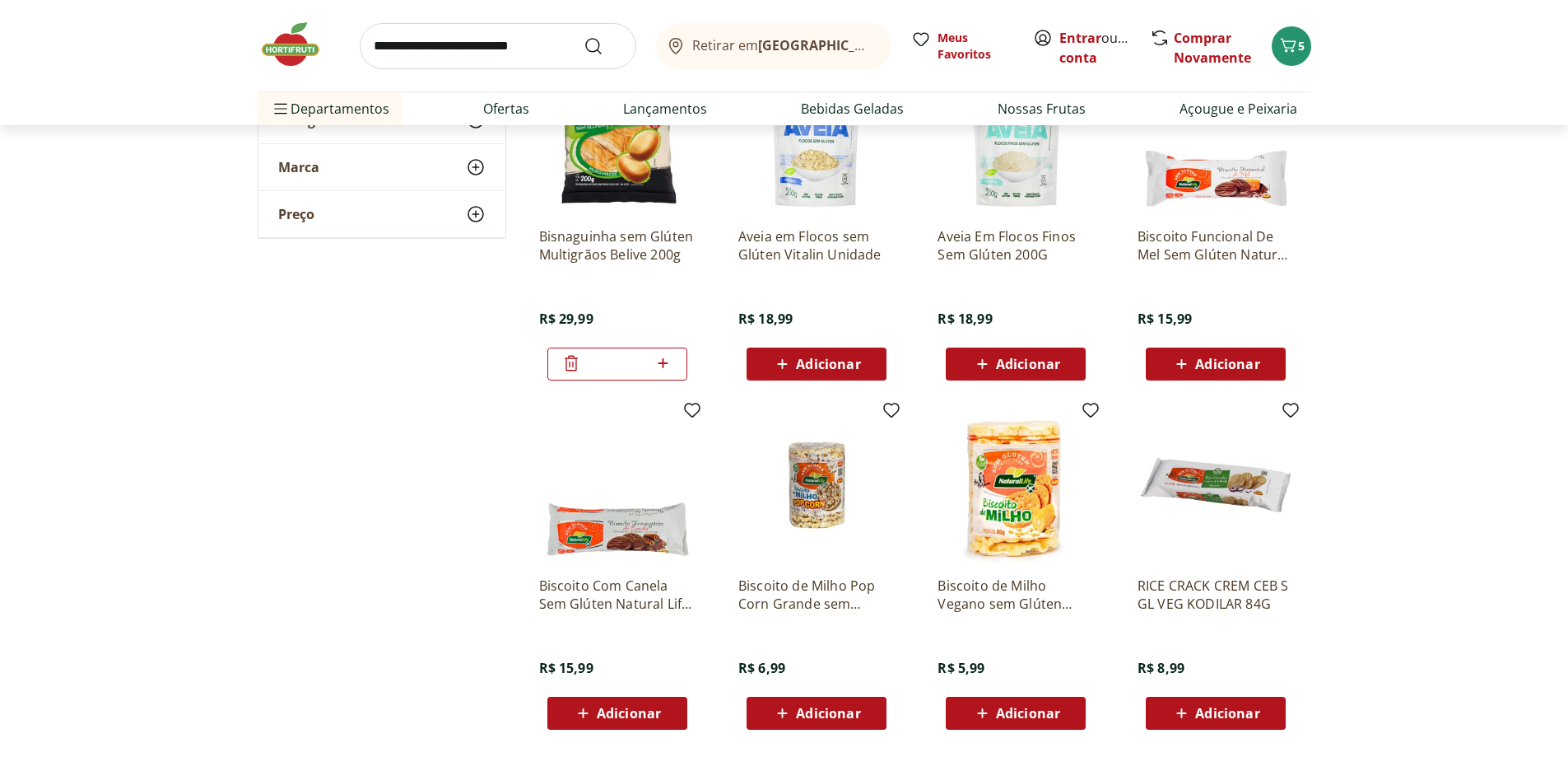
click at [581, 712] on icon at bounding box center [582, 712] width 10 height 10
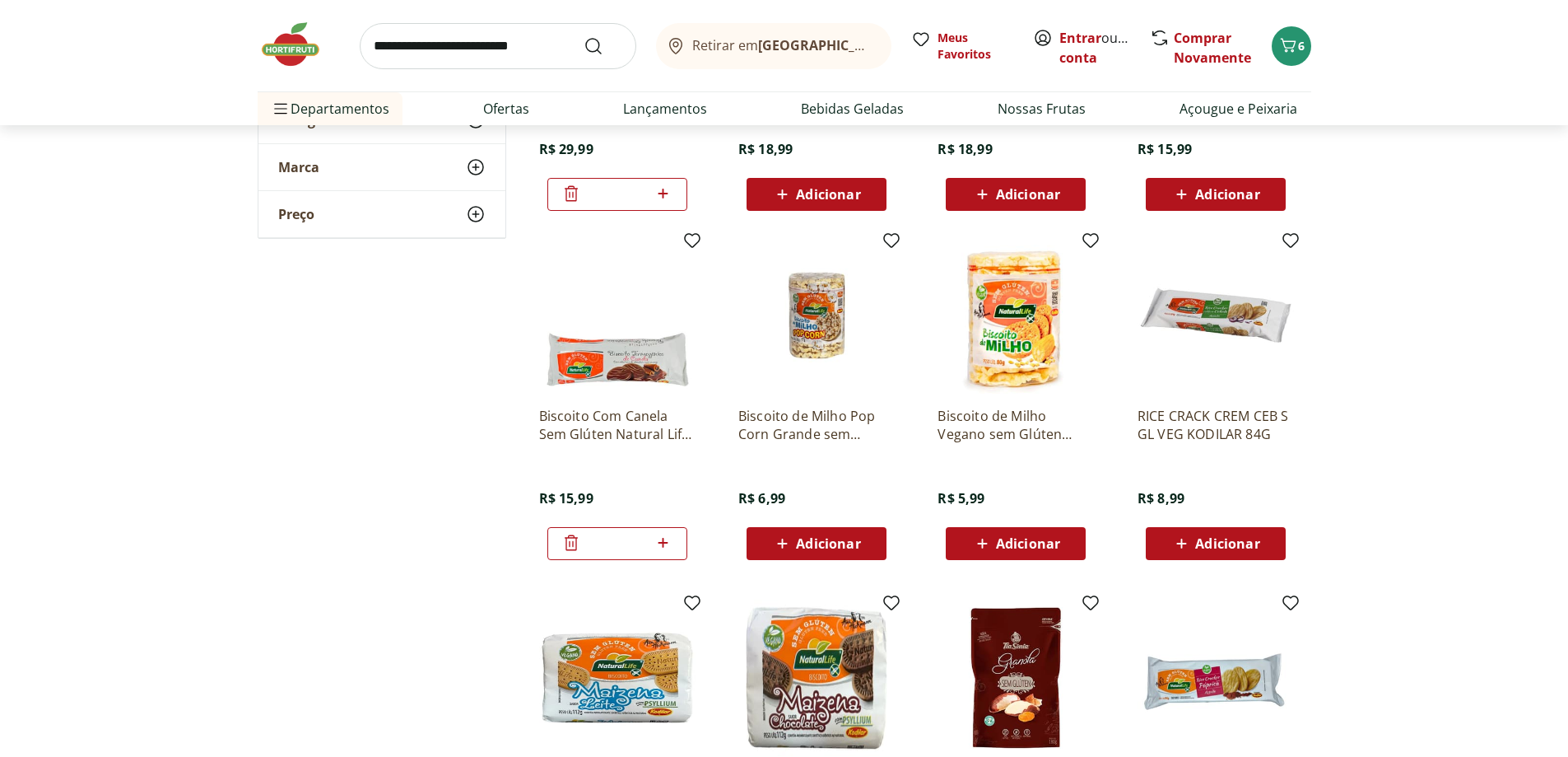
scroll to position [7986, 0]
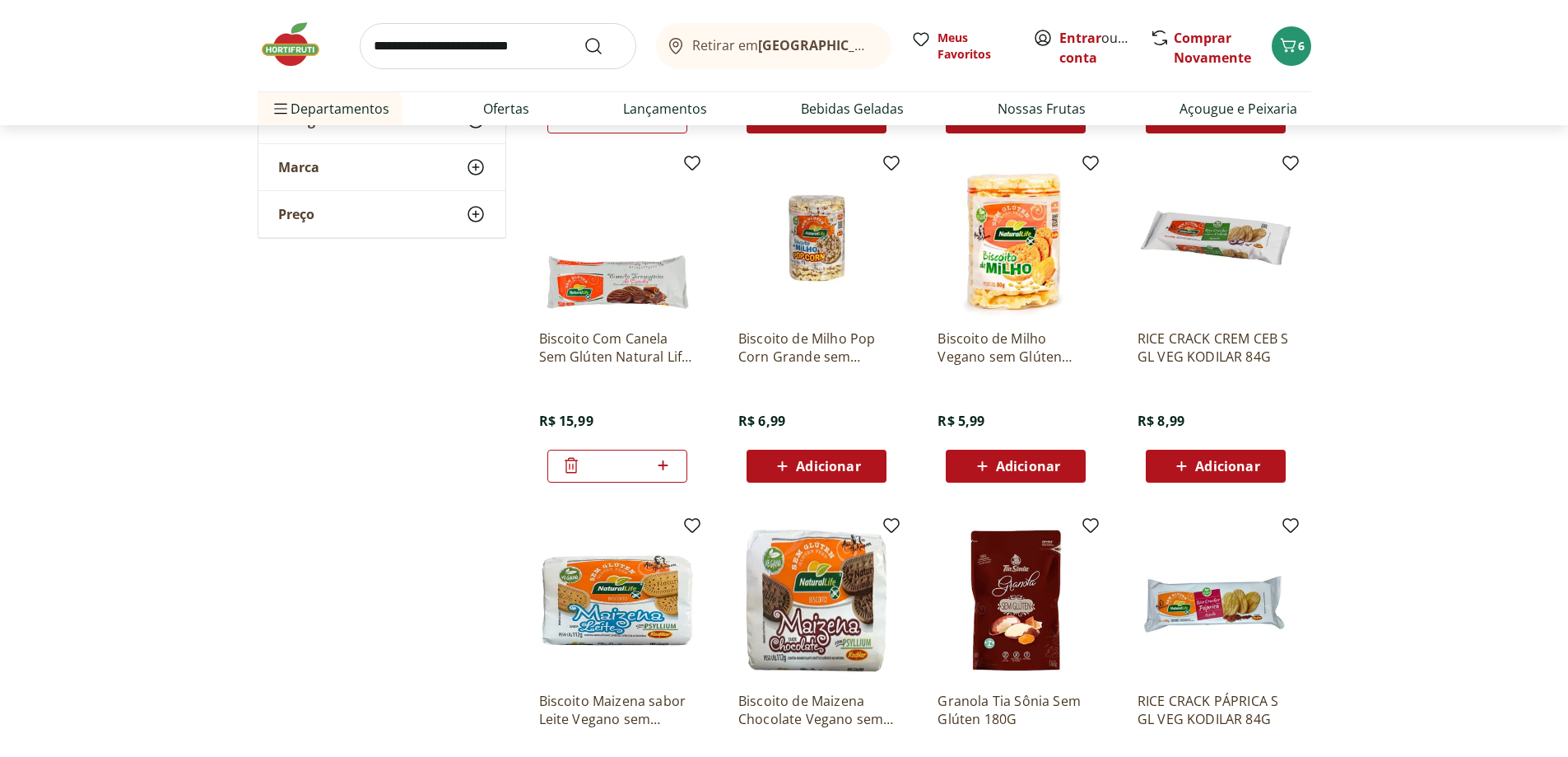
click at [1178, 467] on icon at bounding box center [1181, 466] width 21 height 20
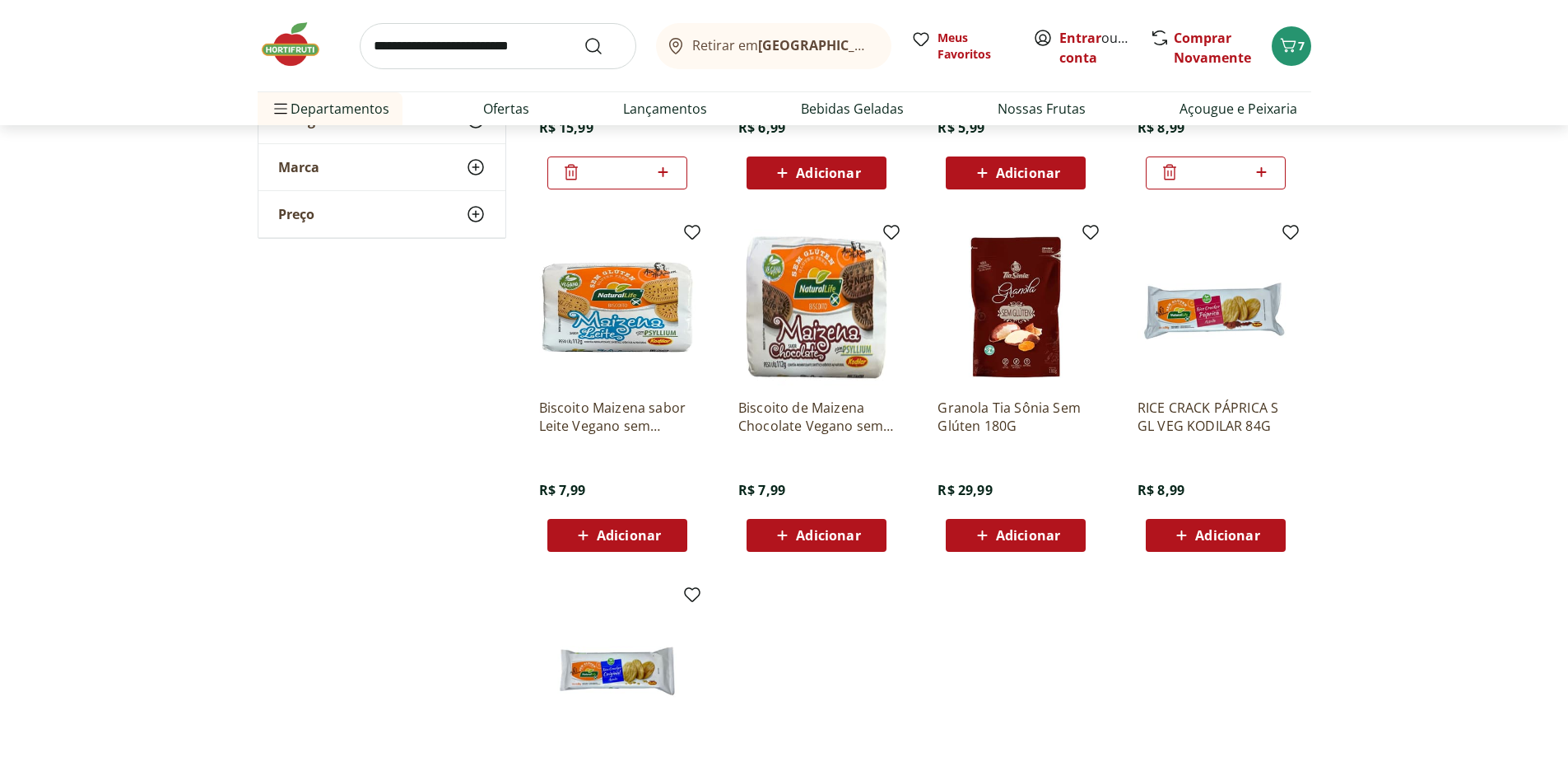
scroll to position [8315, 0]
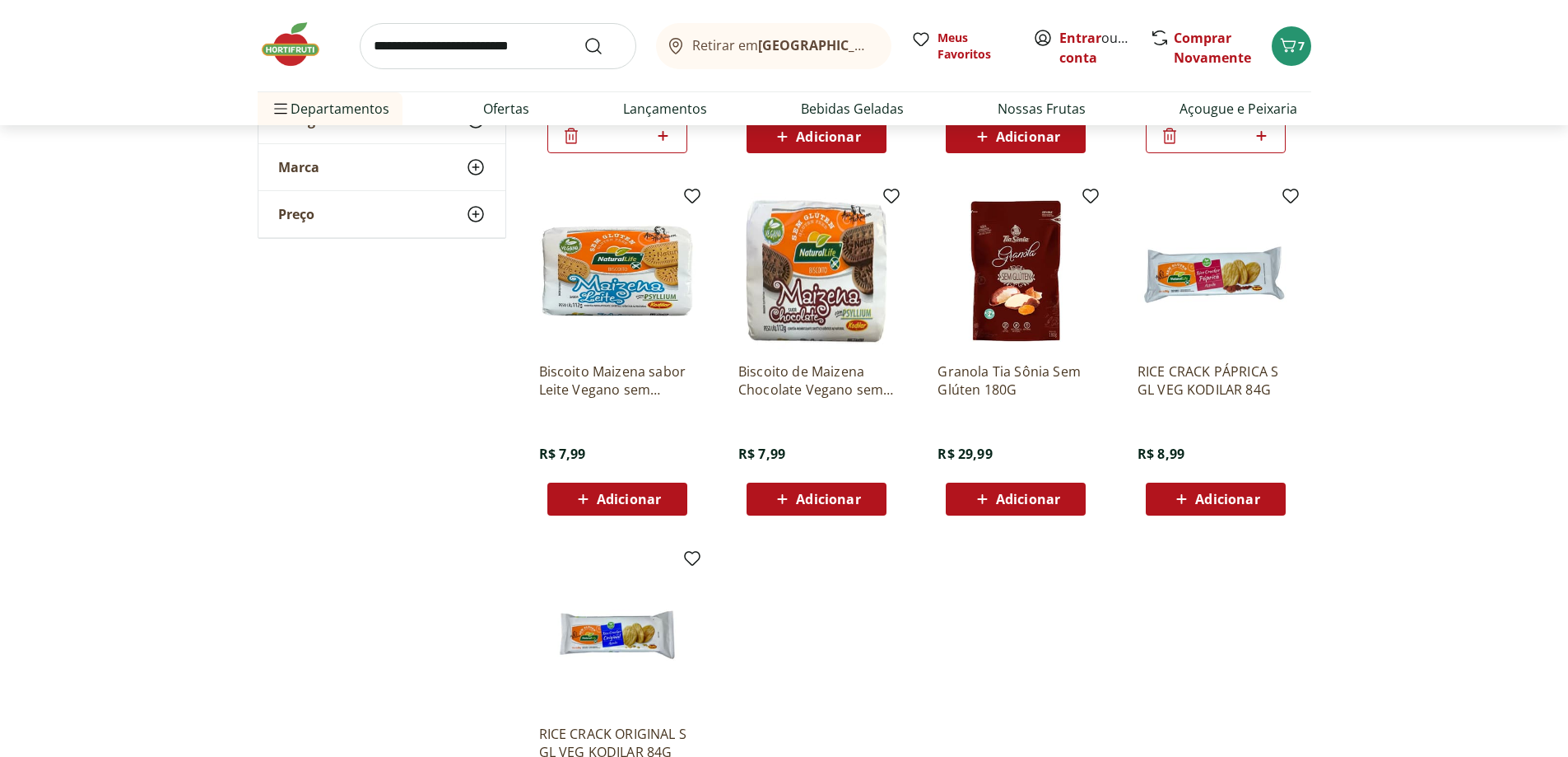
click at [586, 497] on icon at bounding box center [583, 499] width 21 height 20
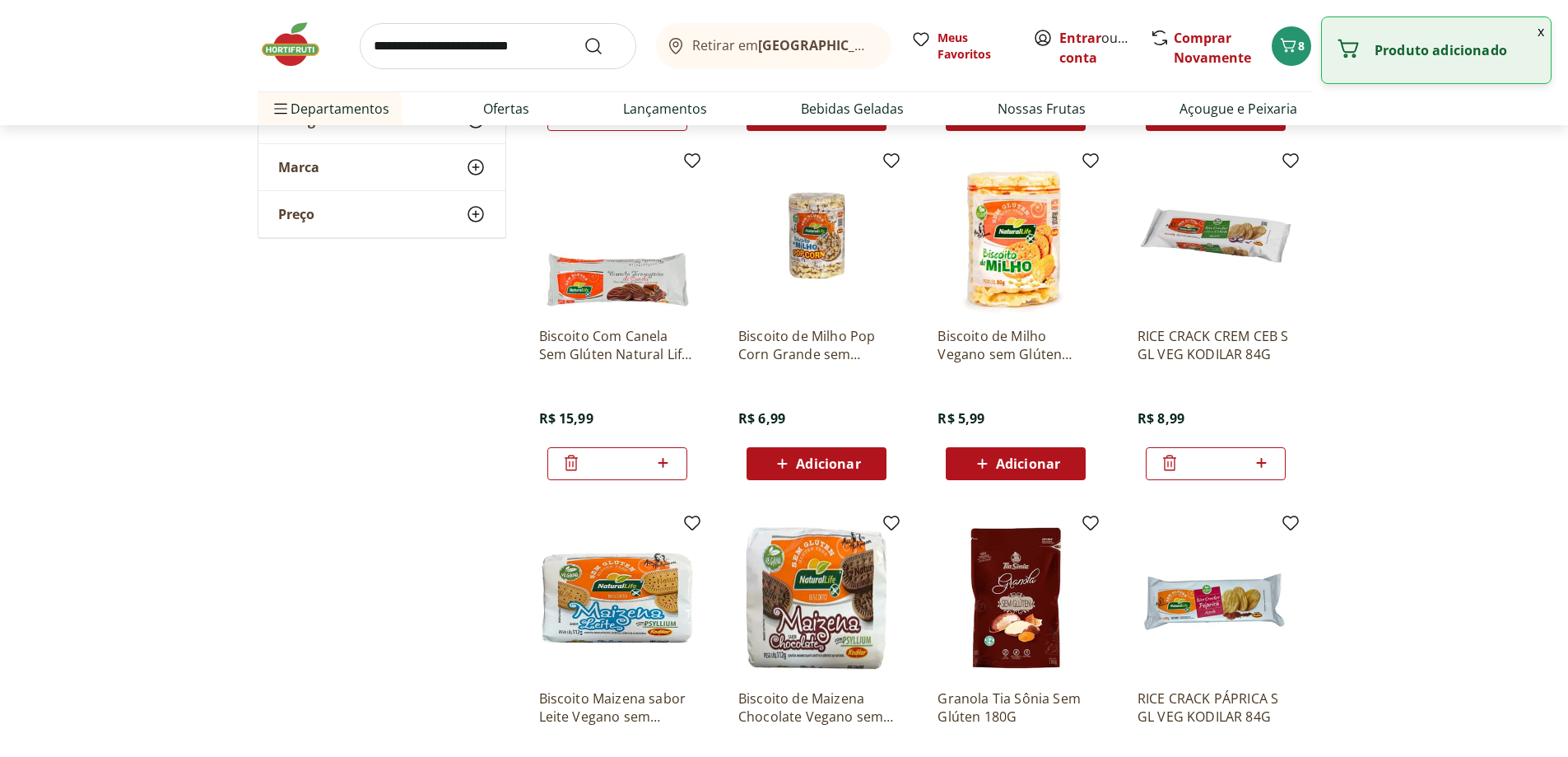
scroll to position [7986, 0]
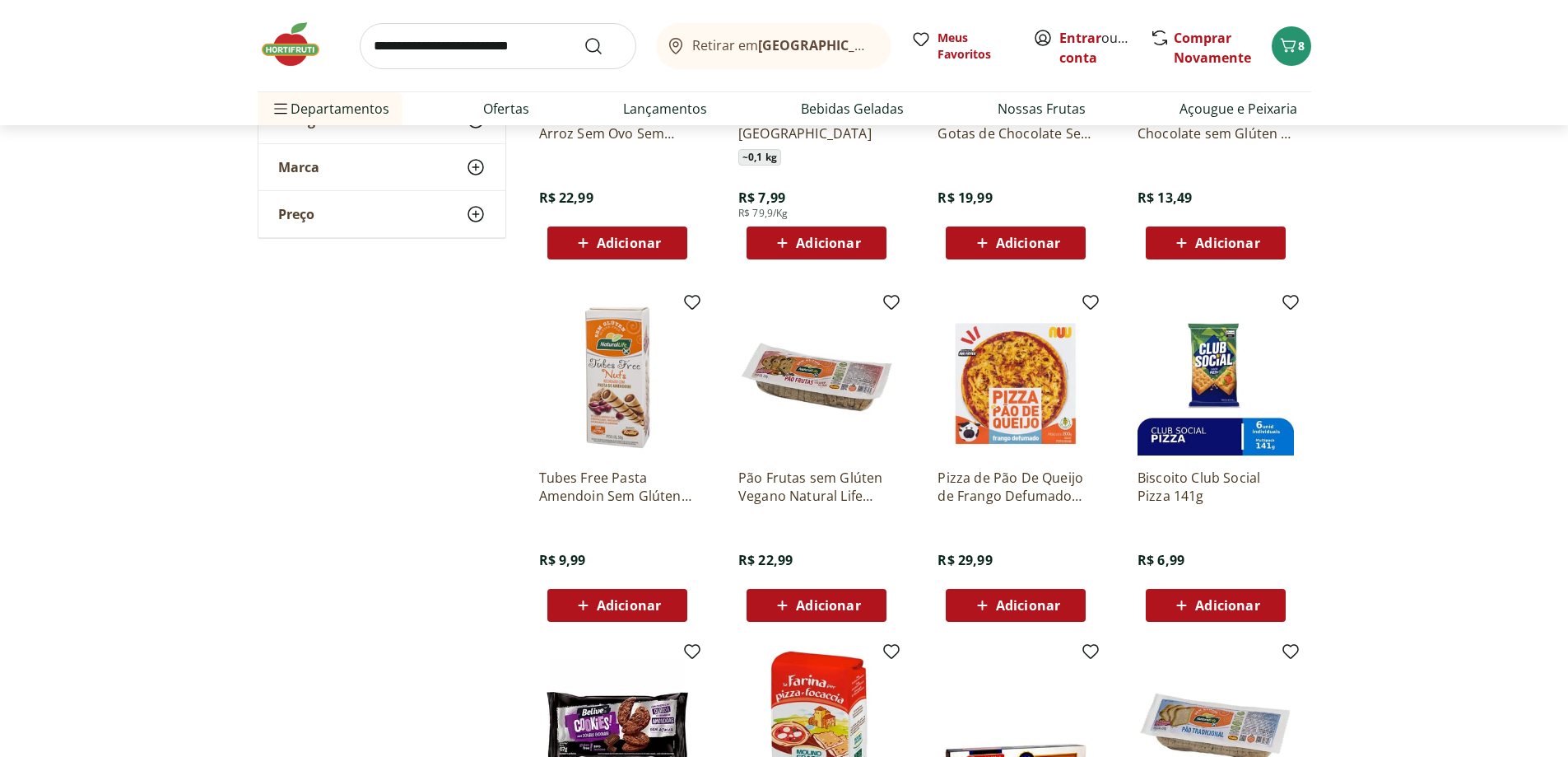
scroll to position [6422, 0]
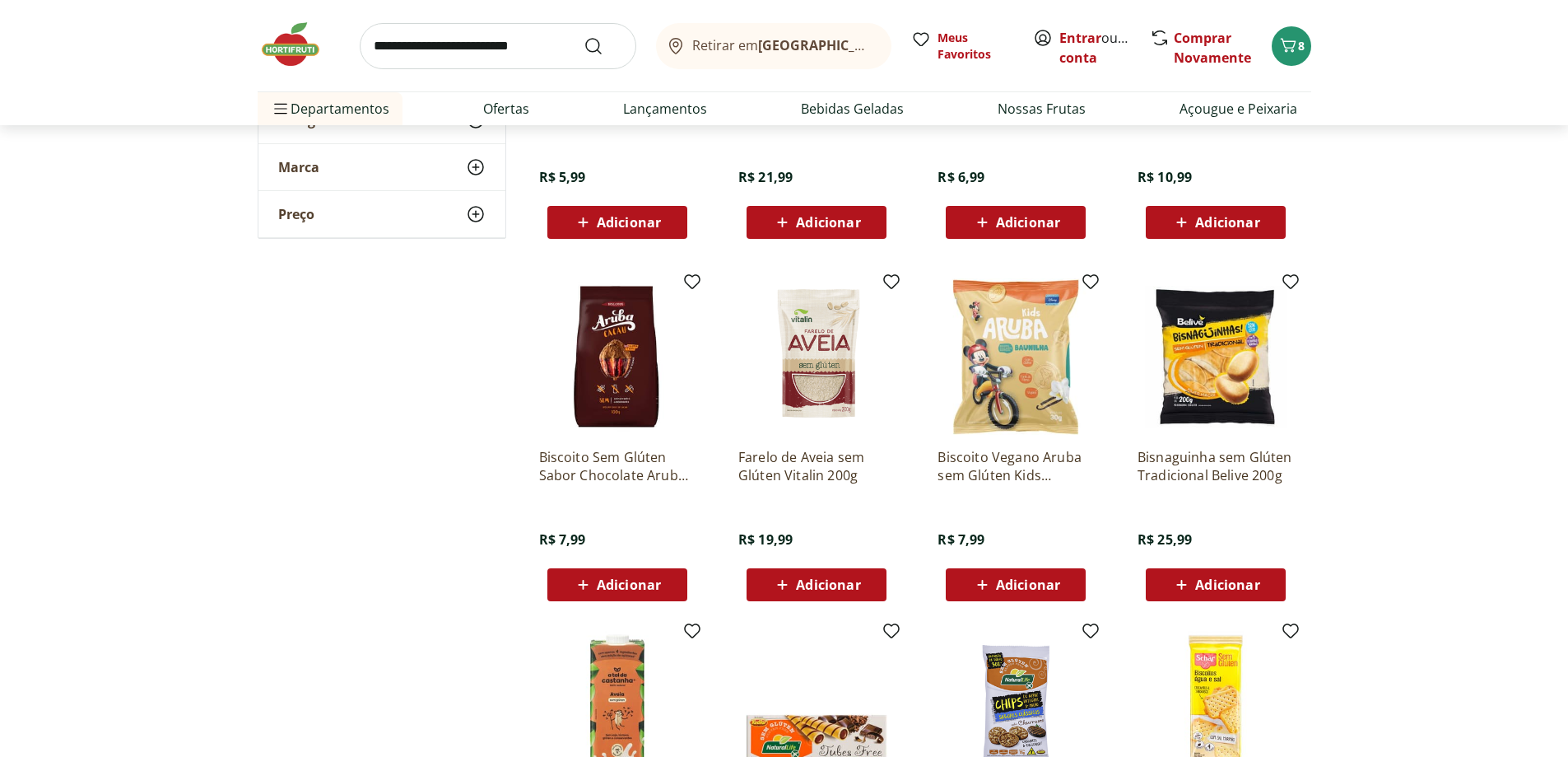
scroll to position [5351, 0]
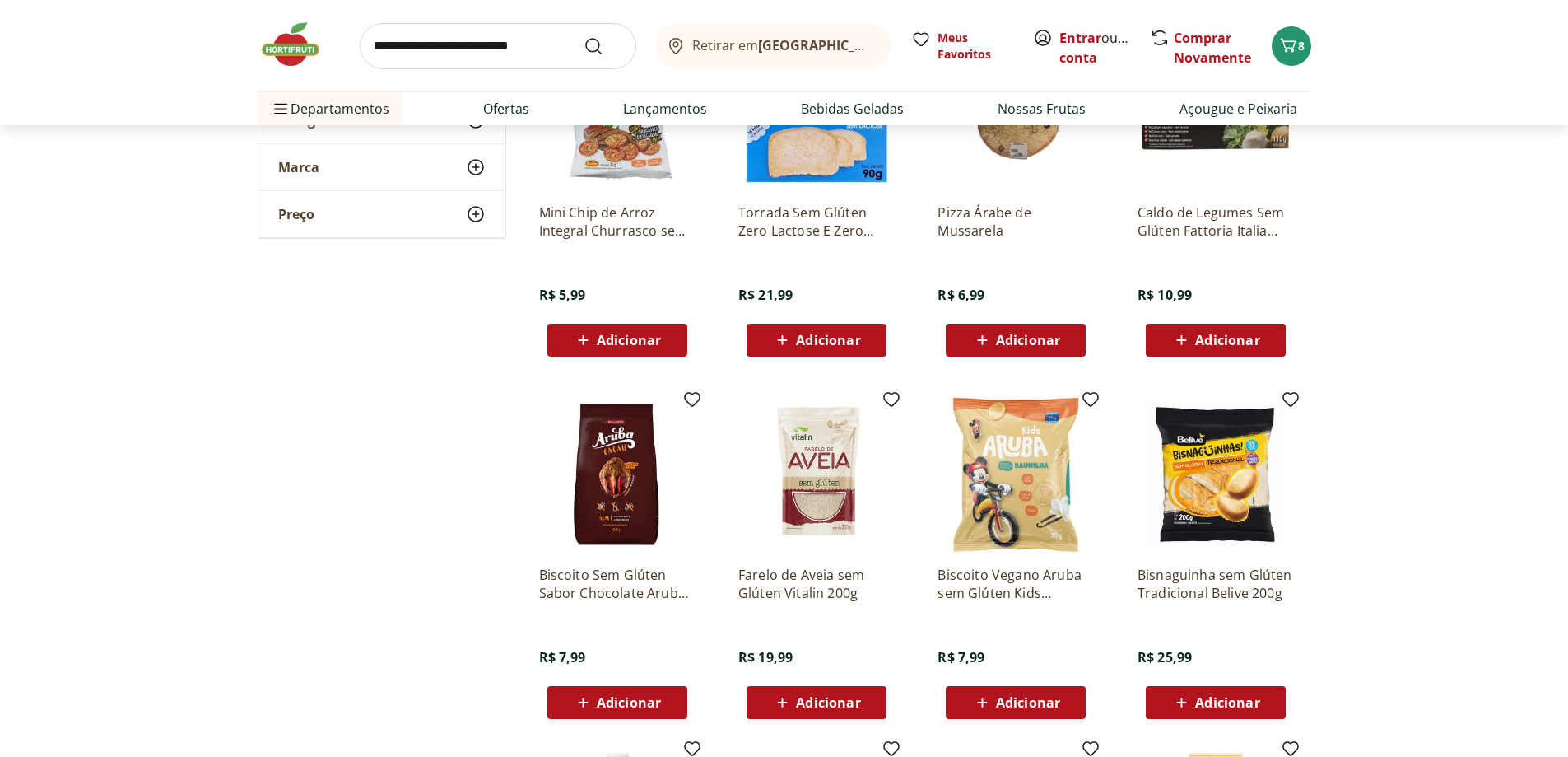
scroll to position [5104, 0]
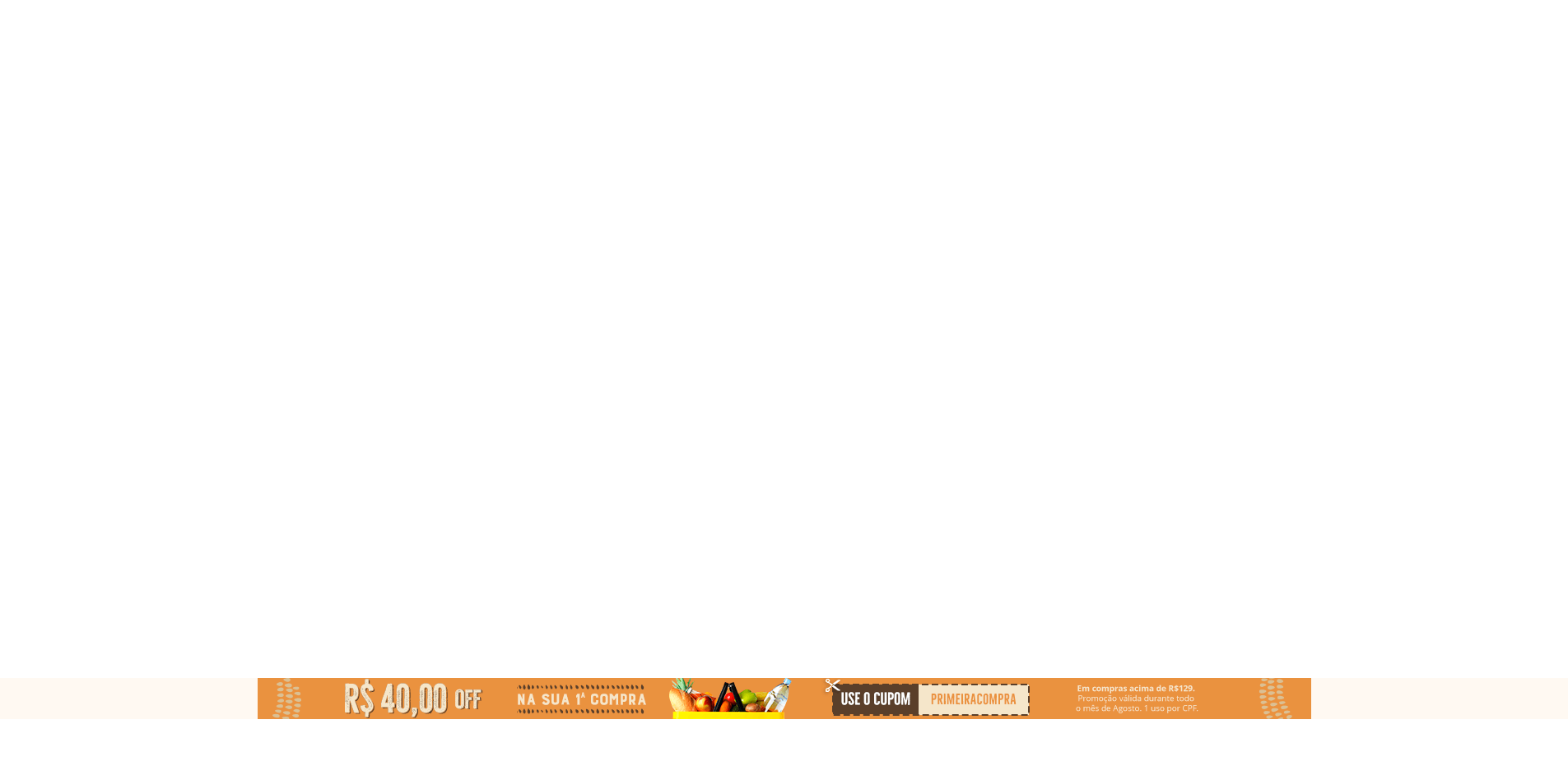
select select "**********"
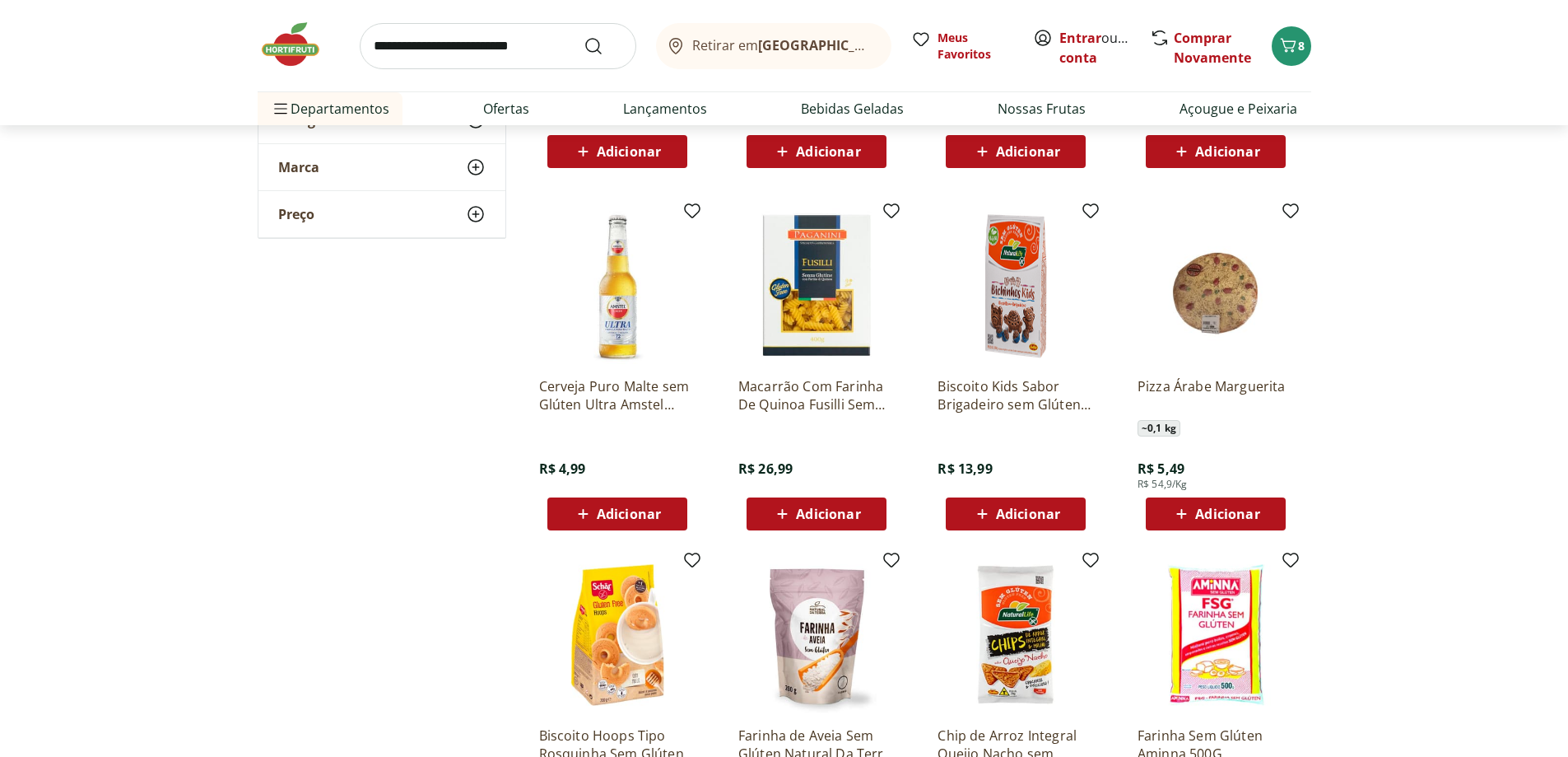
scroll to position [4363, 0]
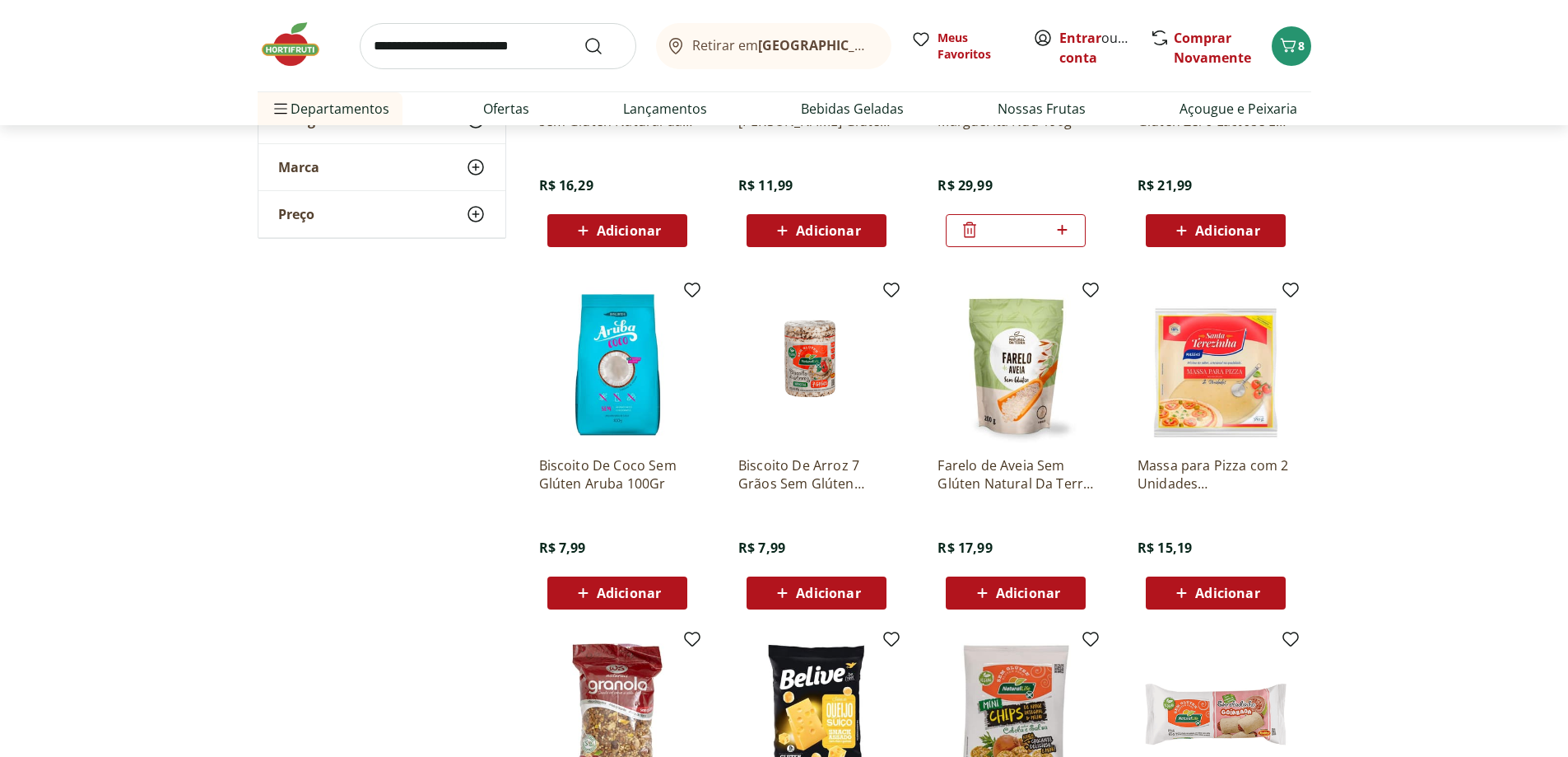
scroll to position [3210, 0]
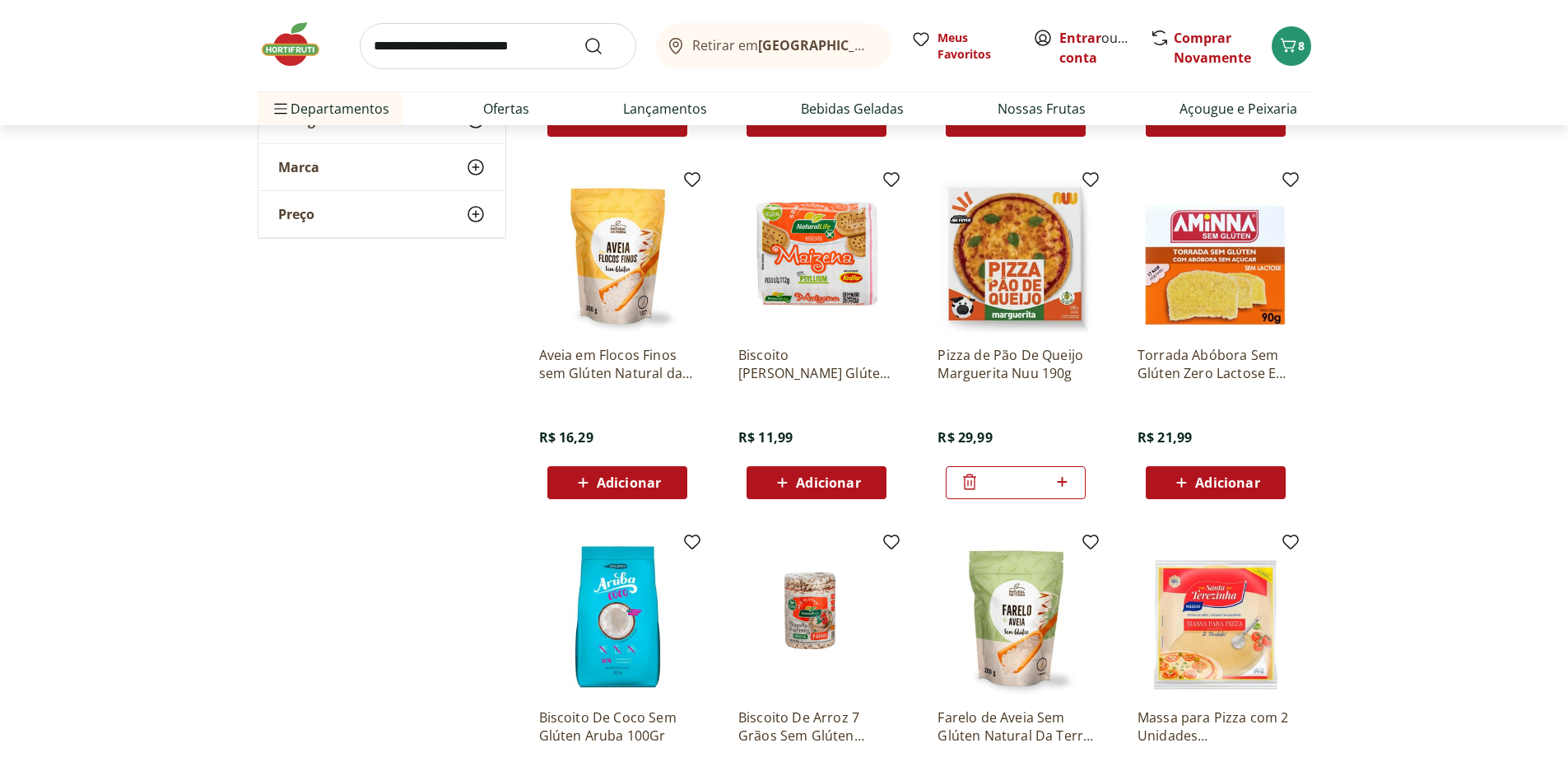
scroll to position [2881, 0]
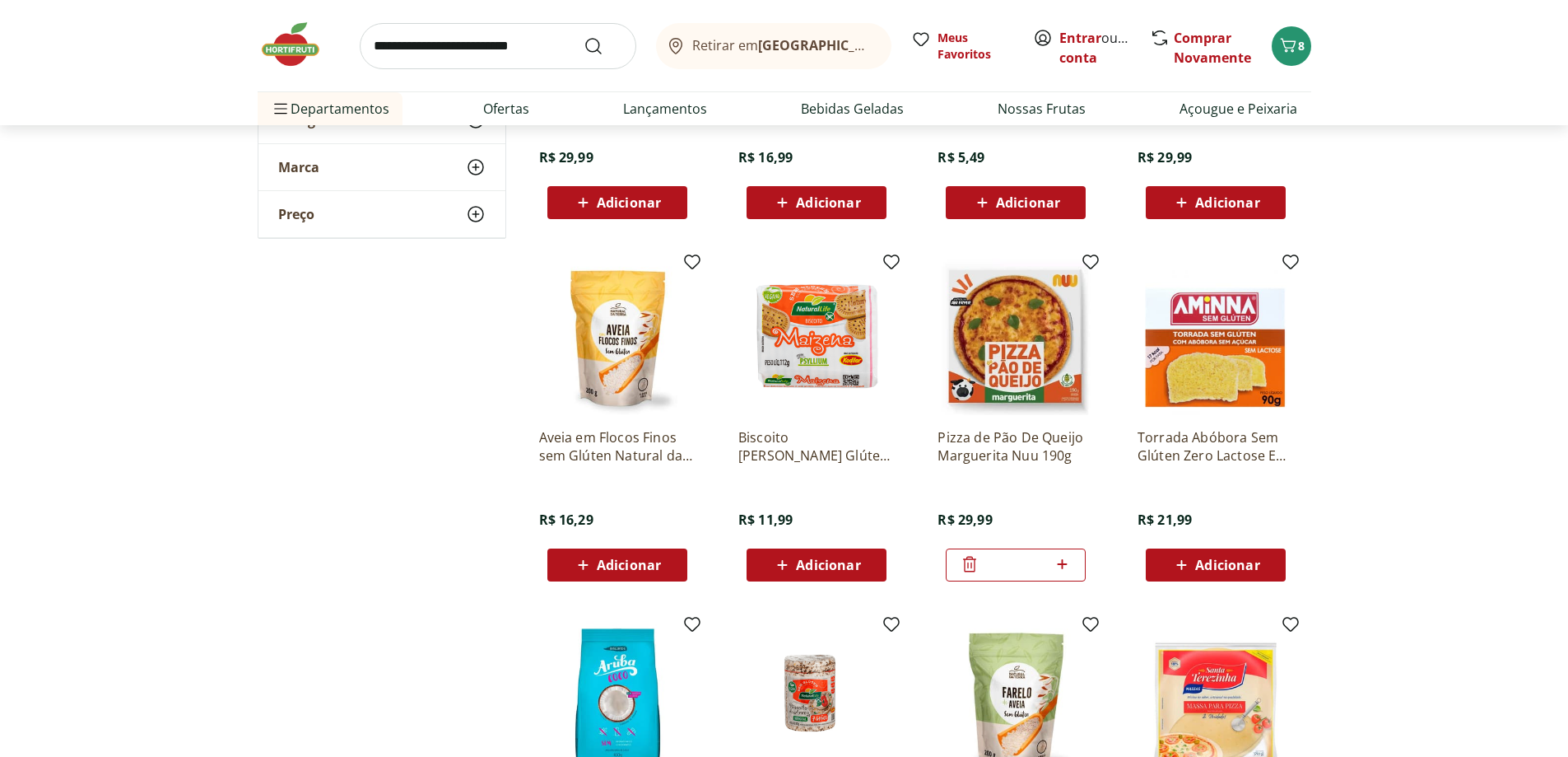
click at [1065, 571] on icon at bounding box center [1062, 564] width 21 height 20
type input "*"
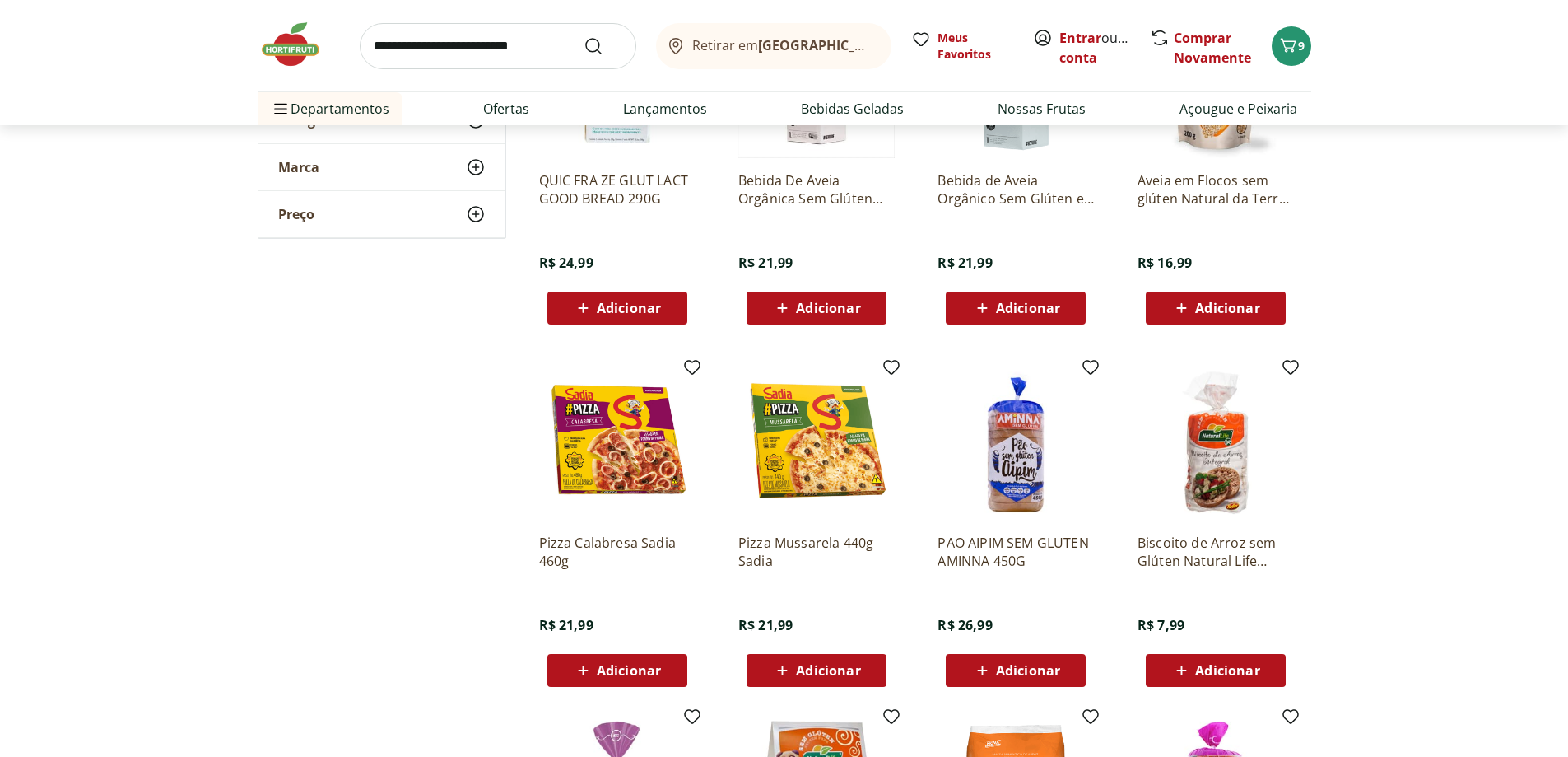
scroll to position [2058, 0]
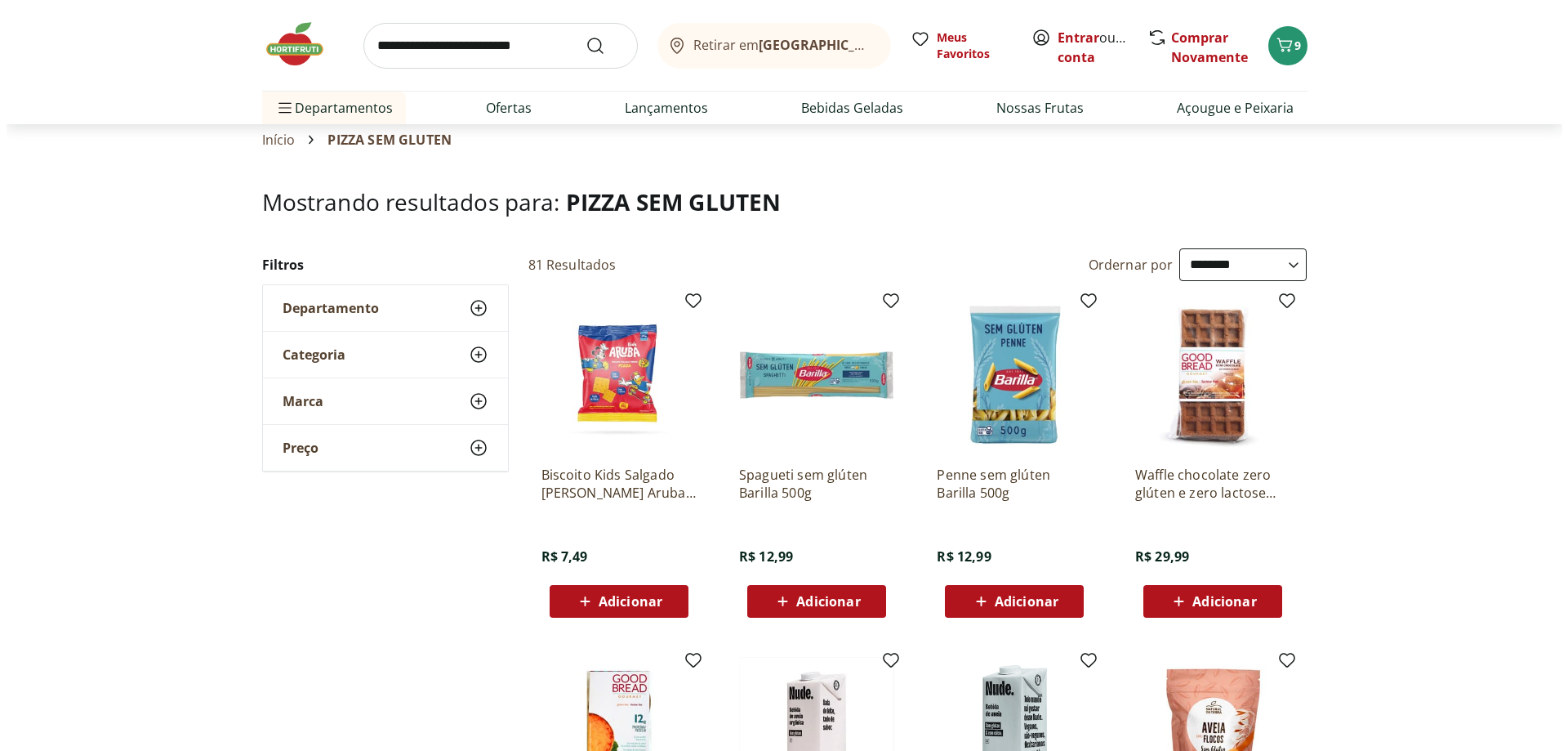
scroll to position [1388, 0]
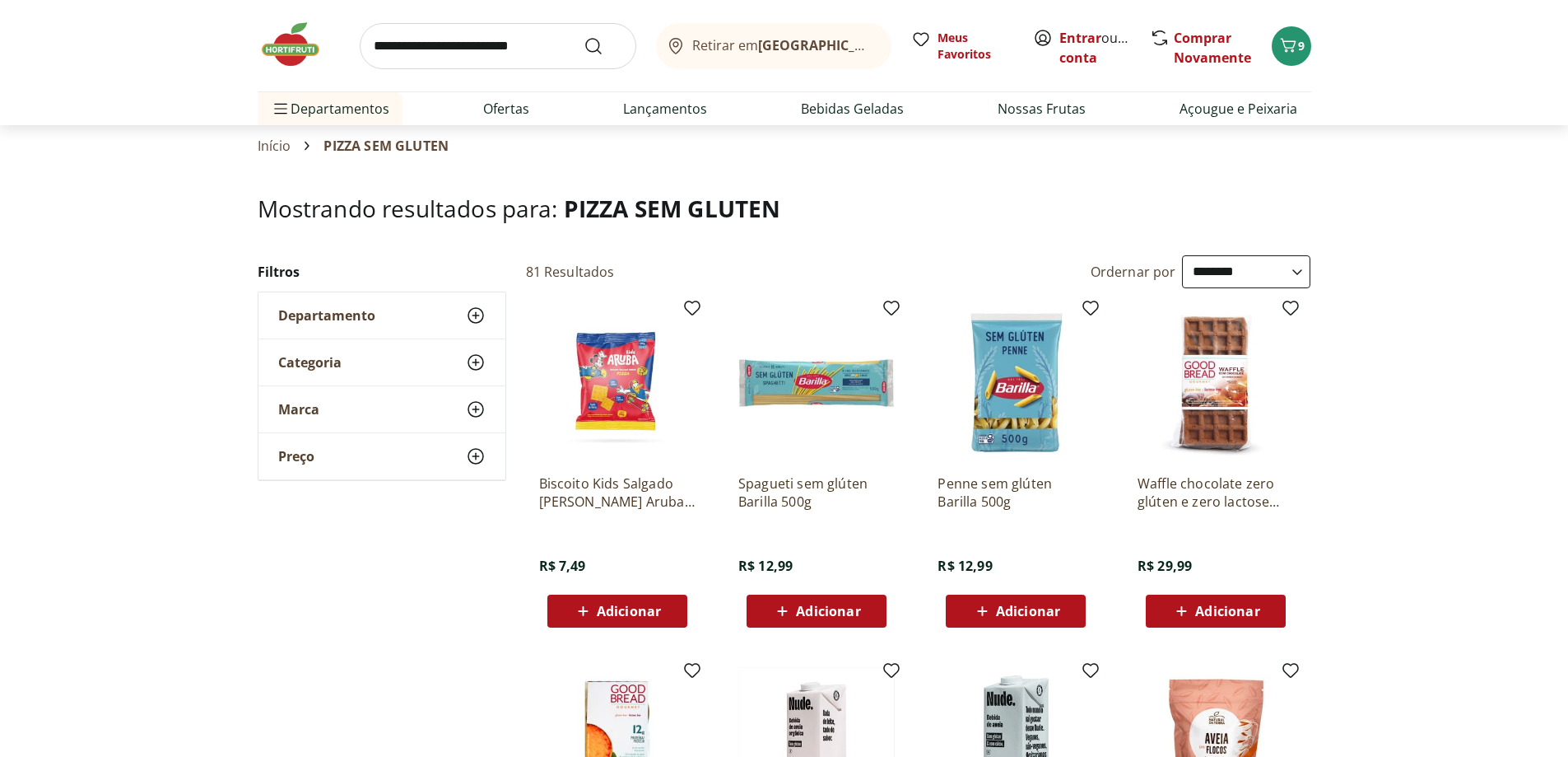
click at [1212, 621] on div "Adicionar" at bounding box center [1215, 611] width 113 height 29
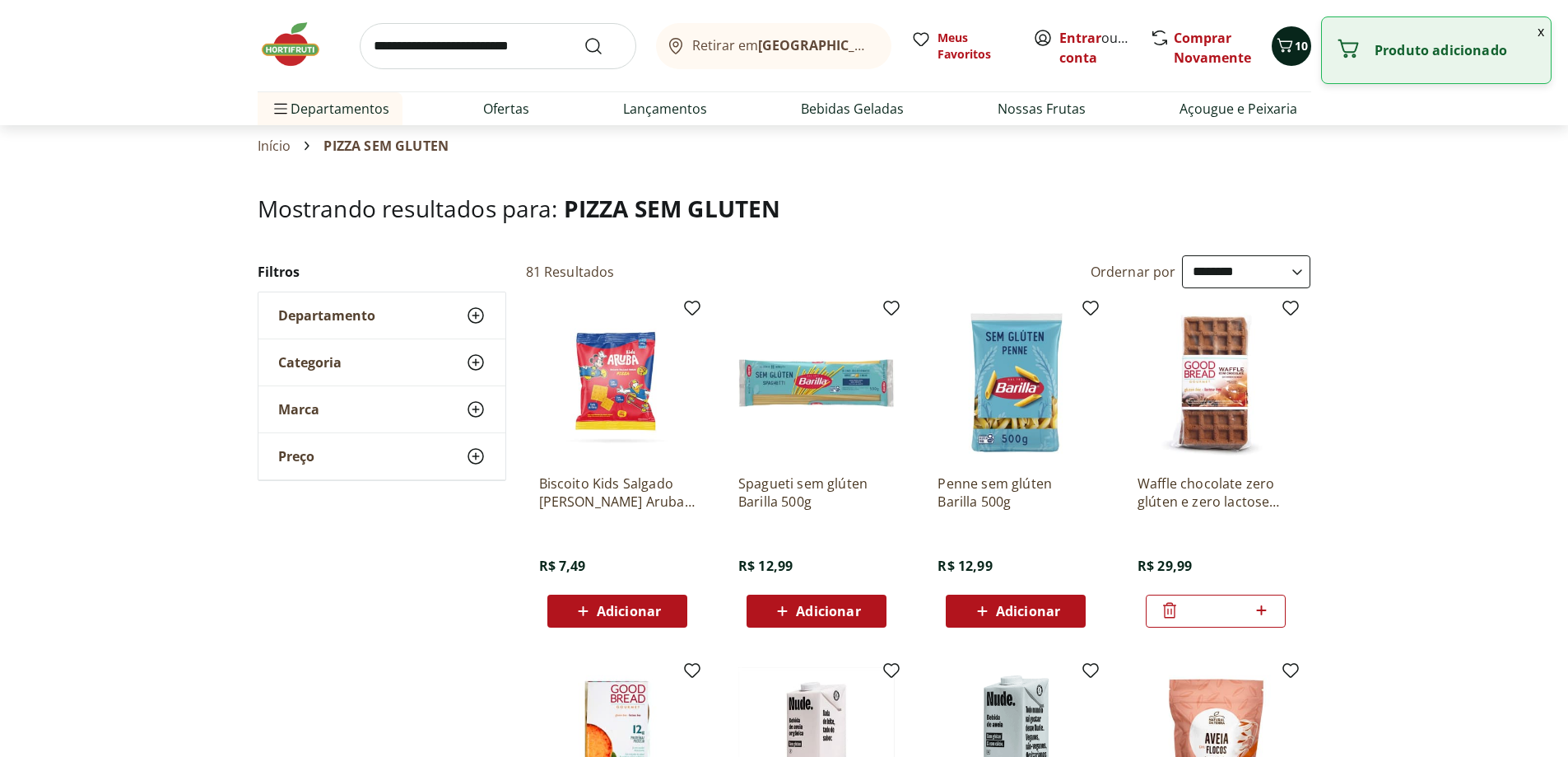
click at [1286, 39] on icon "Carrinho" at bounding box center [1285, 45] width 20 height 20
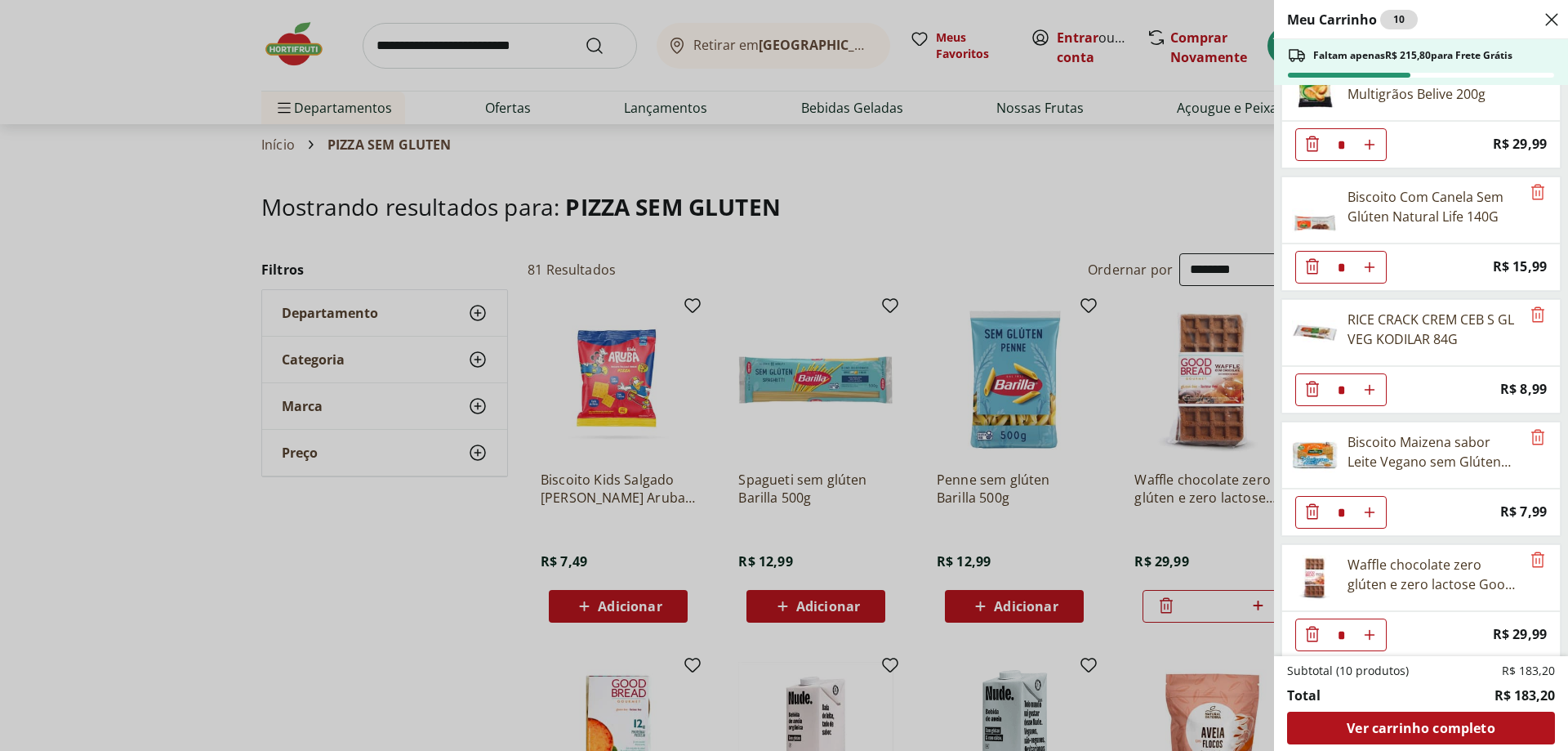
scroll to position [539, 0]
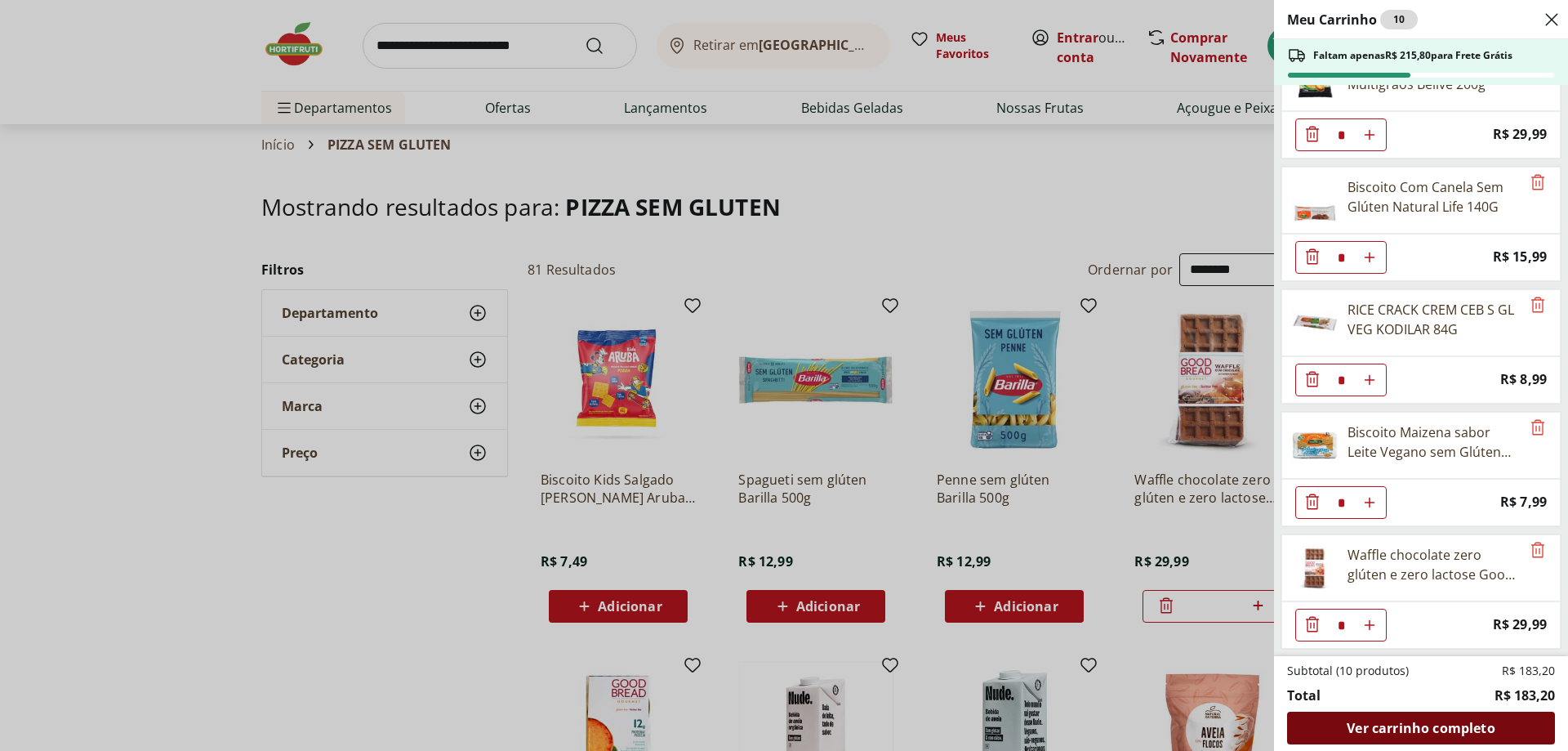
click at [1438, 727] on span "Ver carrinho completo" at bounding box center [1420, 727] width 148 height 13
